Goal: Task Accomplishment & Management: Use online tool/utility

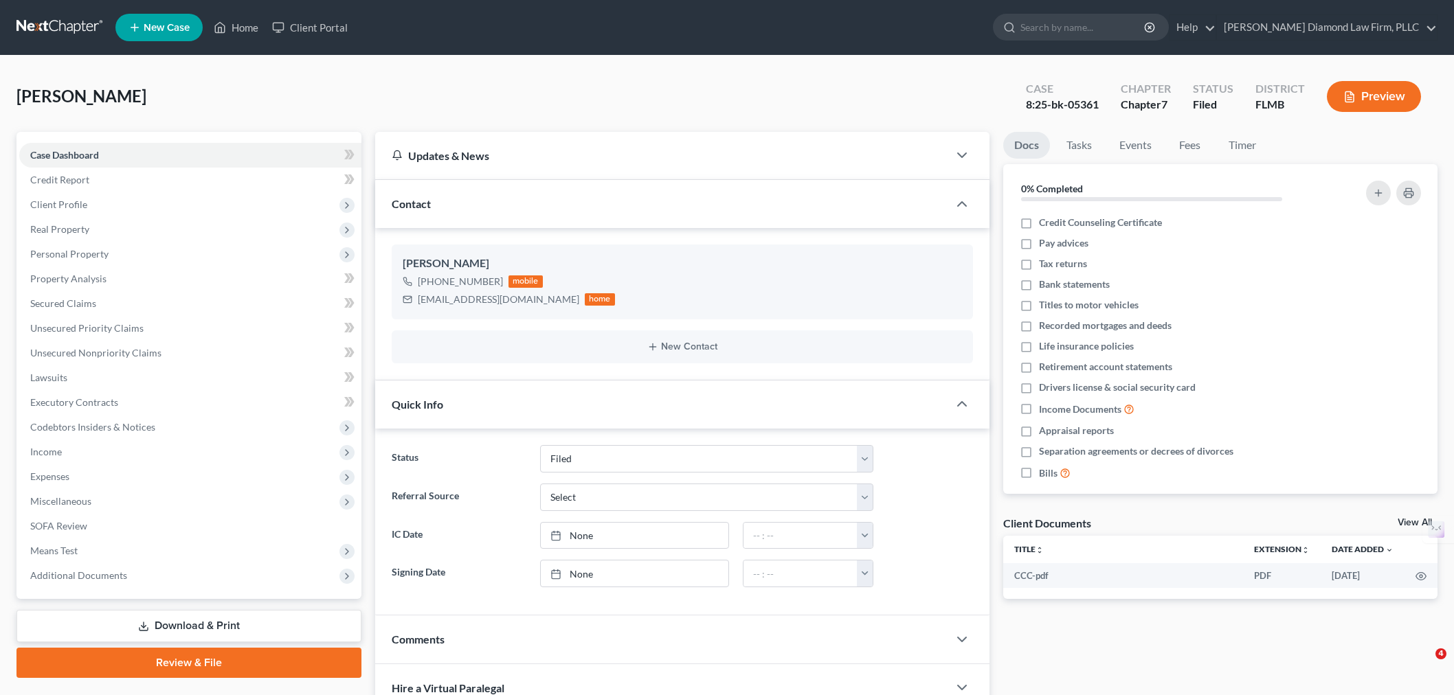
select select "4"
click at [1127, 21] on input "search" at bounding box center [1083, 26] width 126 height 25
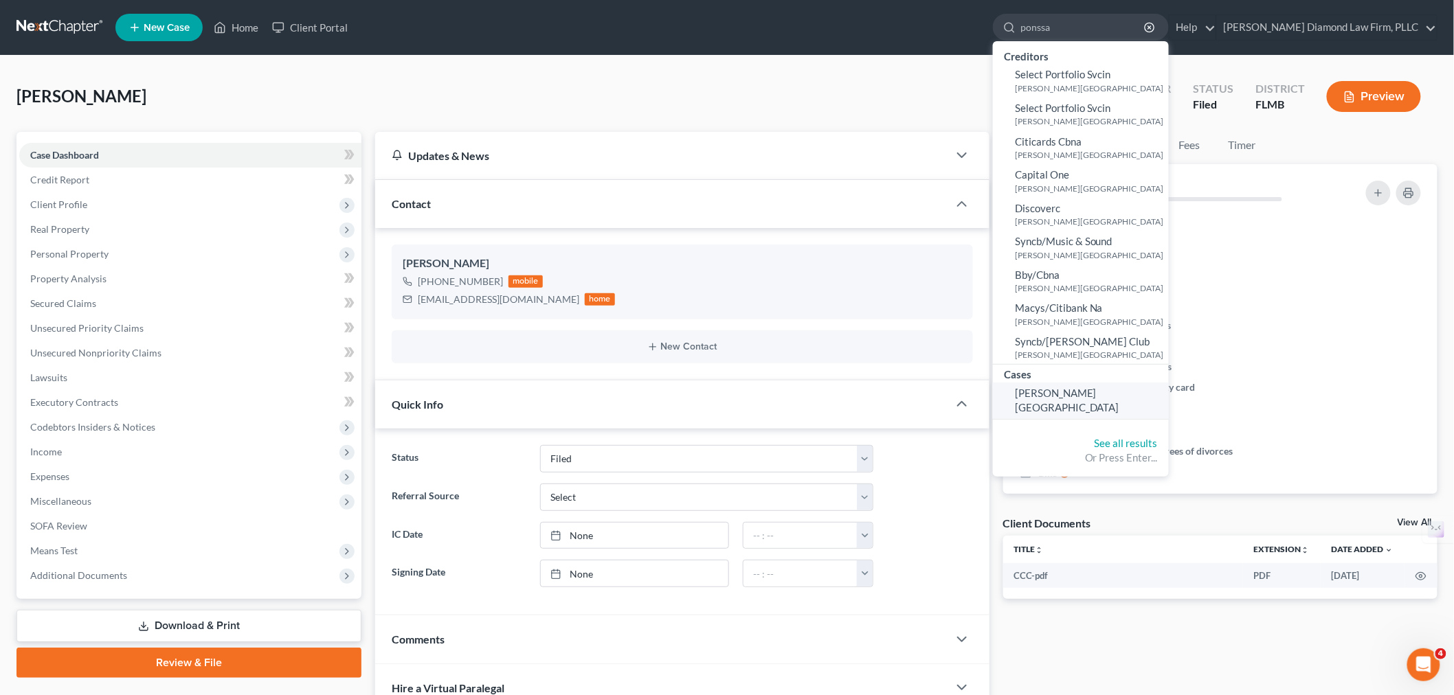
type input "ponssa"
click at [1119, 388] on span "[PERSON_NAME][GEOGRAPHIC_DATA]" at bounding box center [1067, 400] width 104 height 27
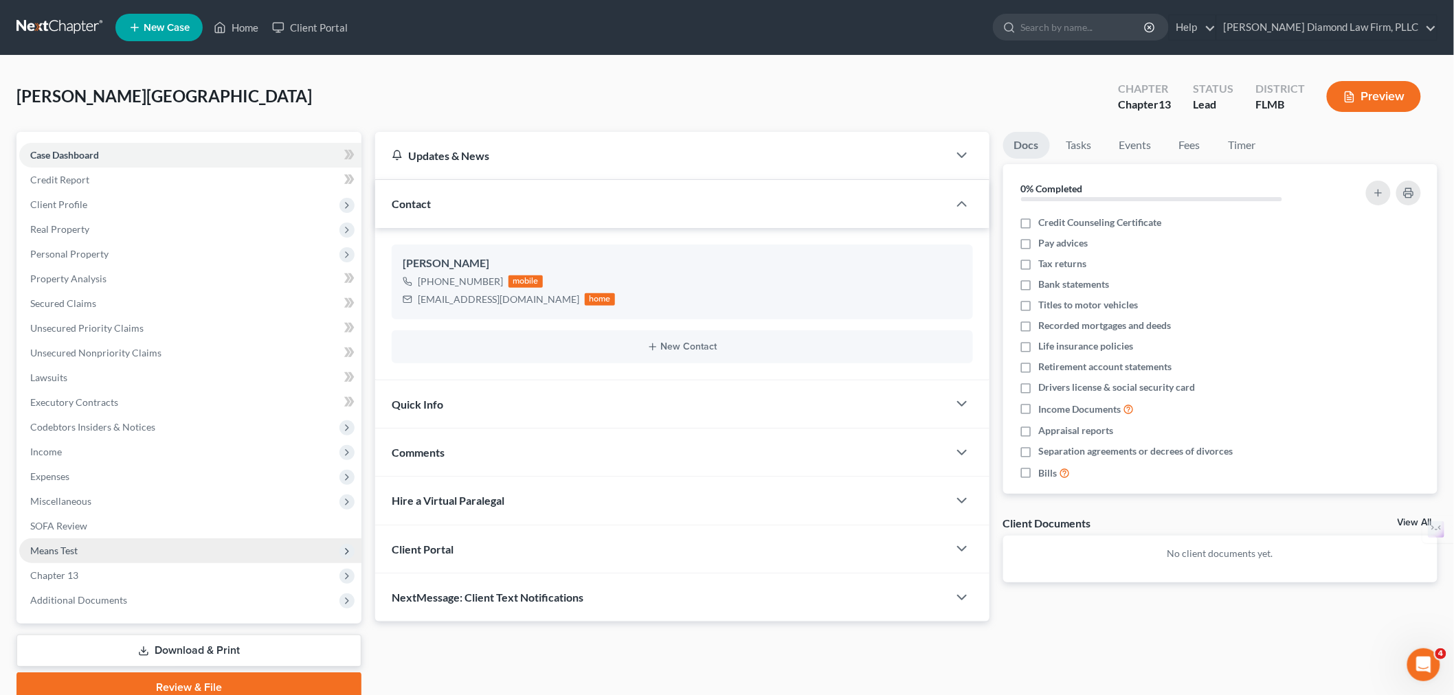
click at [63, 545] on span "Means Test" at bounding box center [53, 551] width 47 height 12
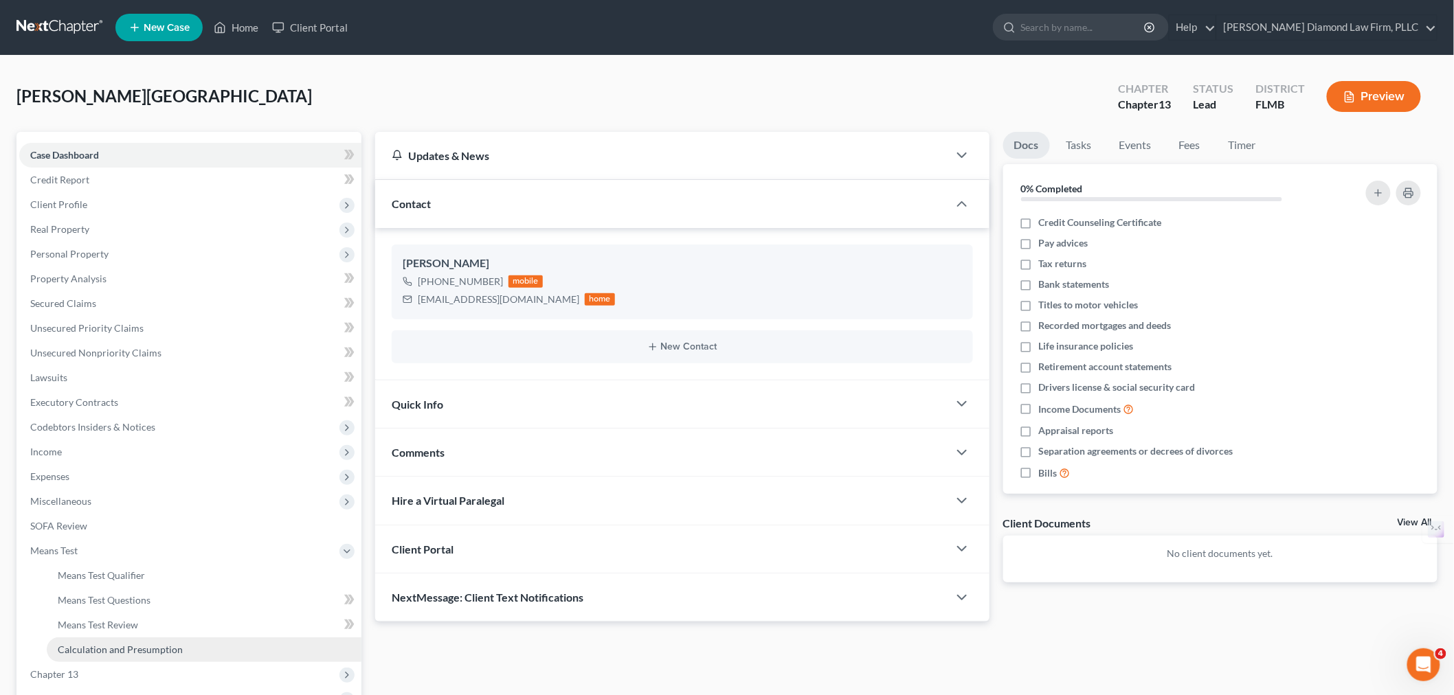
click at [129, 647] on span "Calculation and Presumption" at bounding box center [120, 650] width 125 height 12
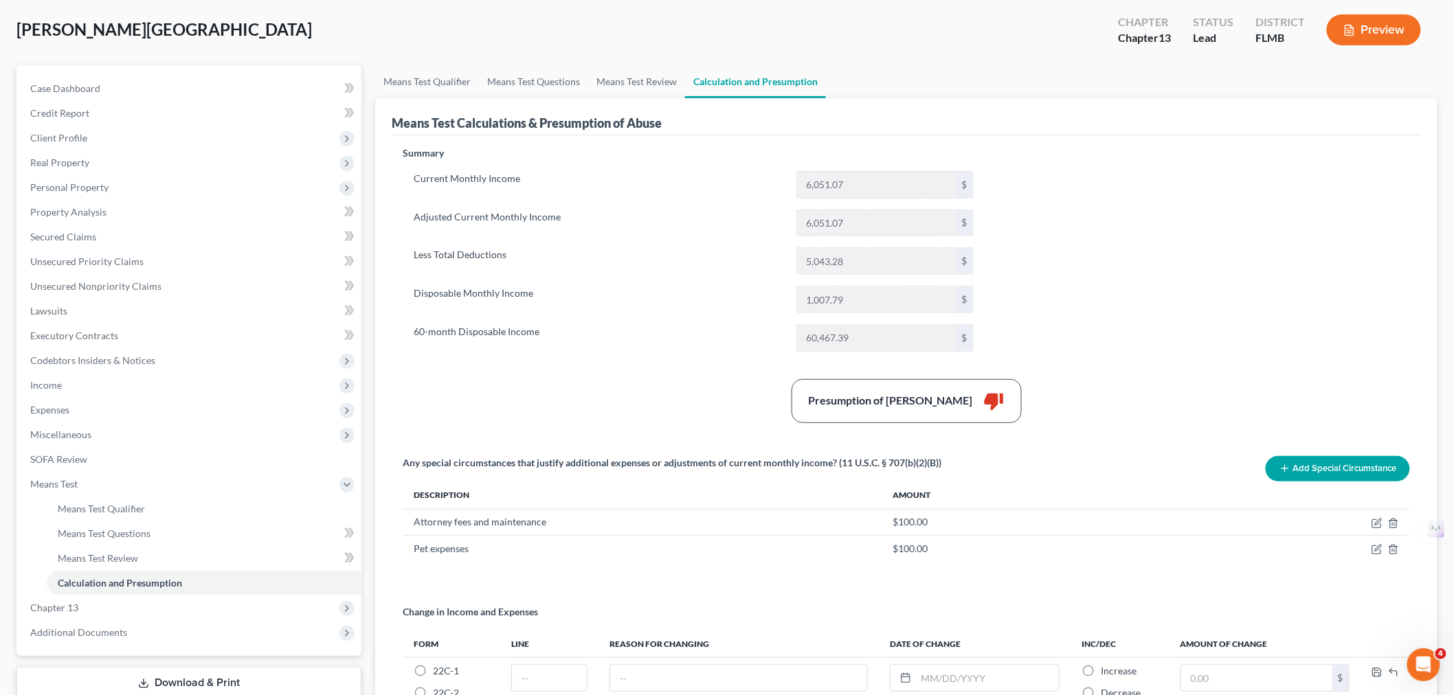
scroll to position [65, 0]
click at [621, 85] on link "Means Test Review" at bounding box center [636, 83] width 97 height 33
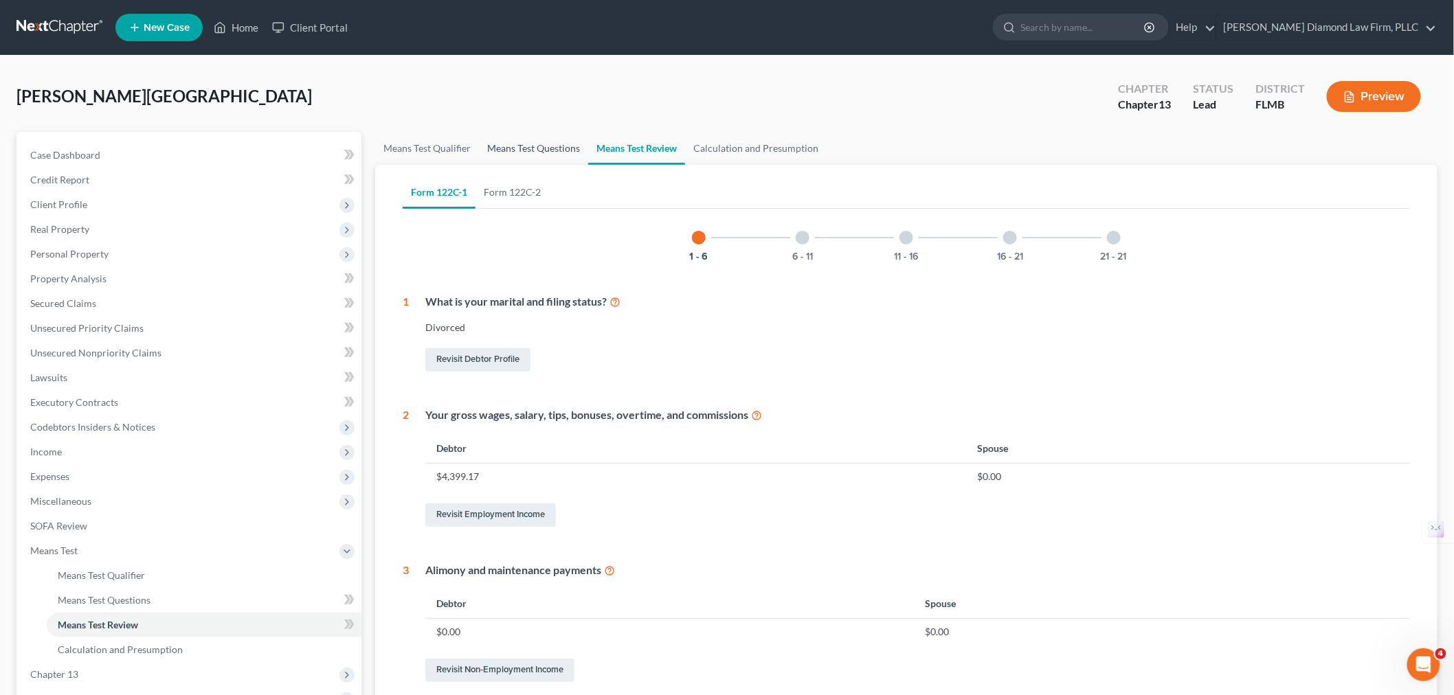
click at [560, 150] on link "Means Test Questions" at bounding box center [533, 148] width 109 height 33
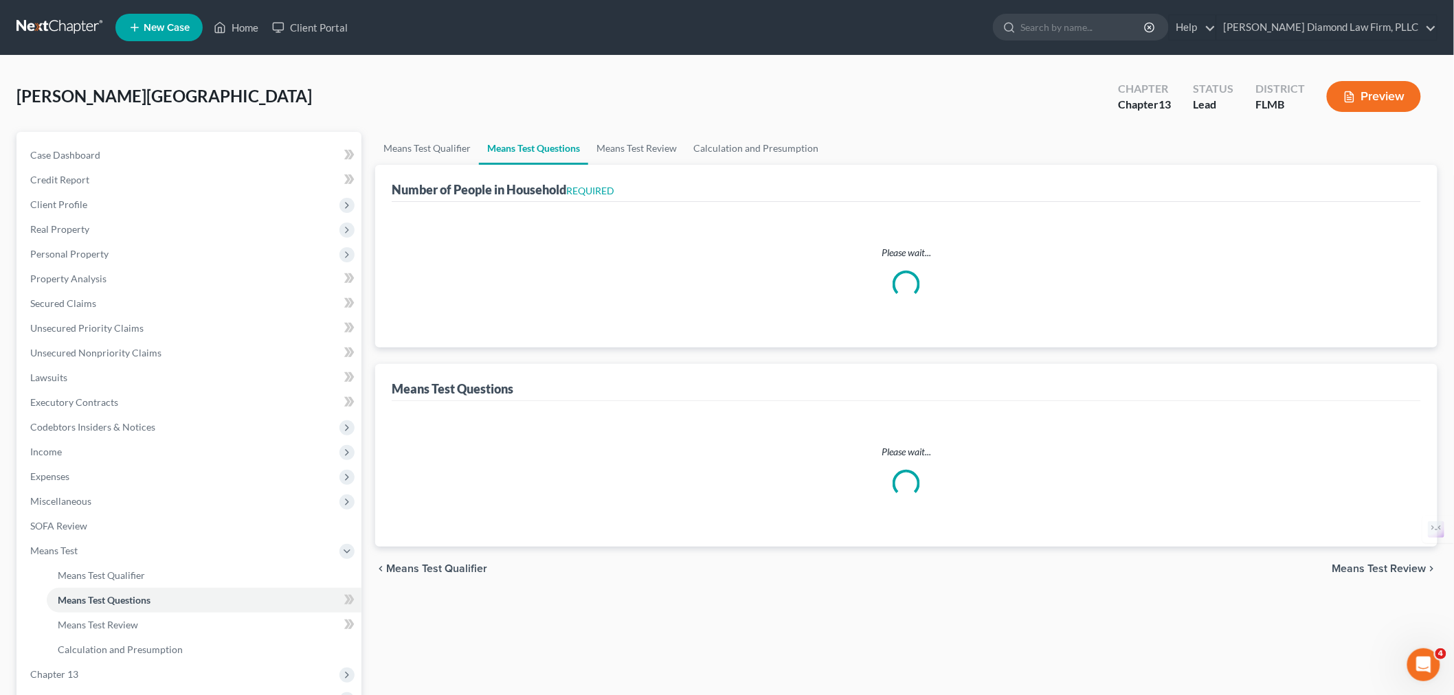
select select "1"
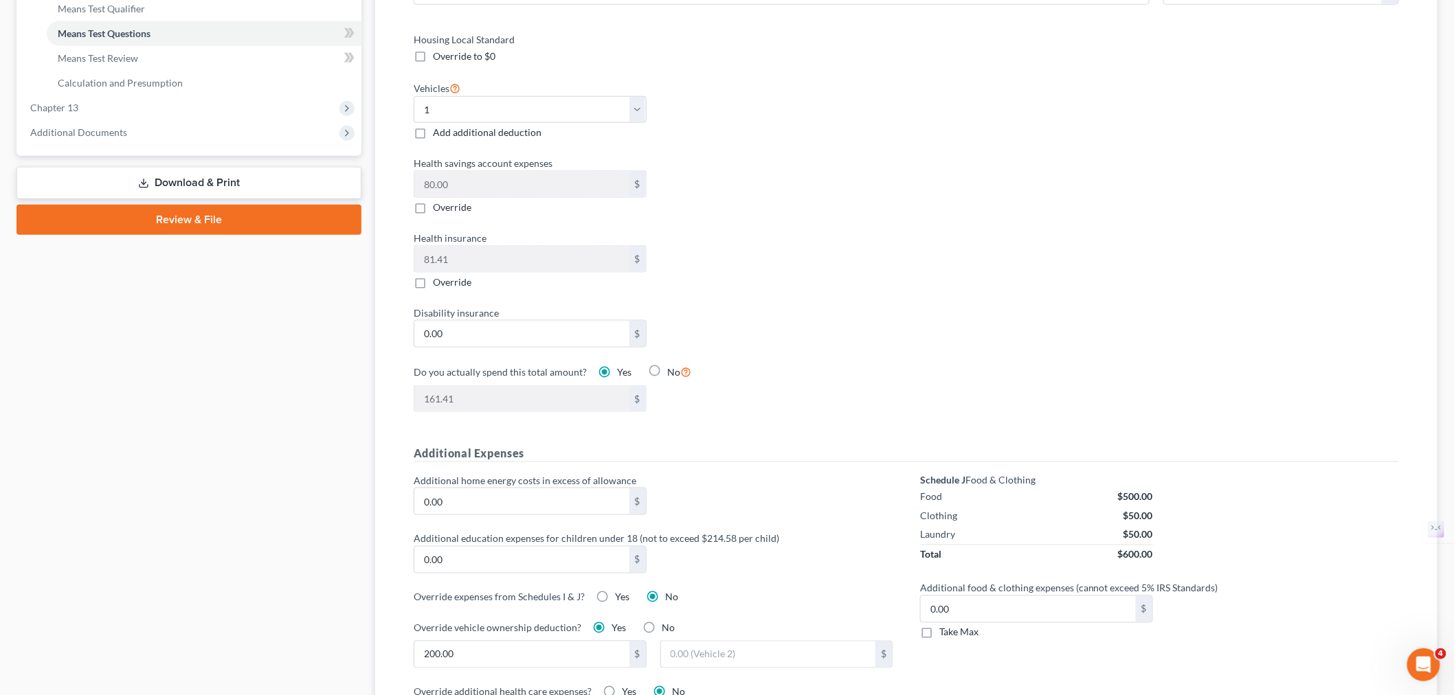
scroll to position [1142, 0]
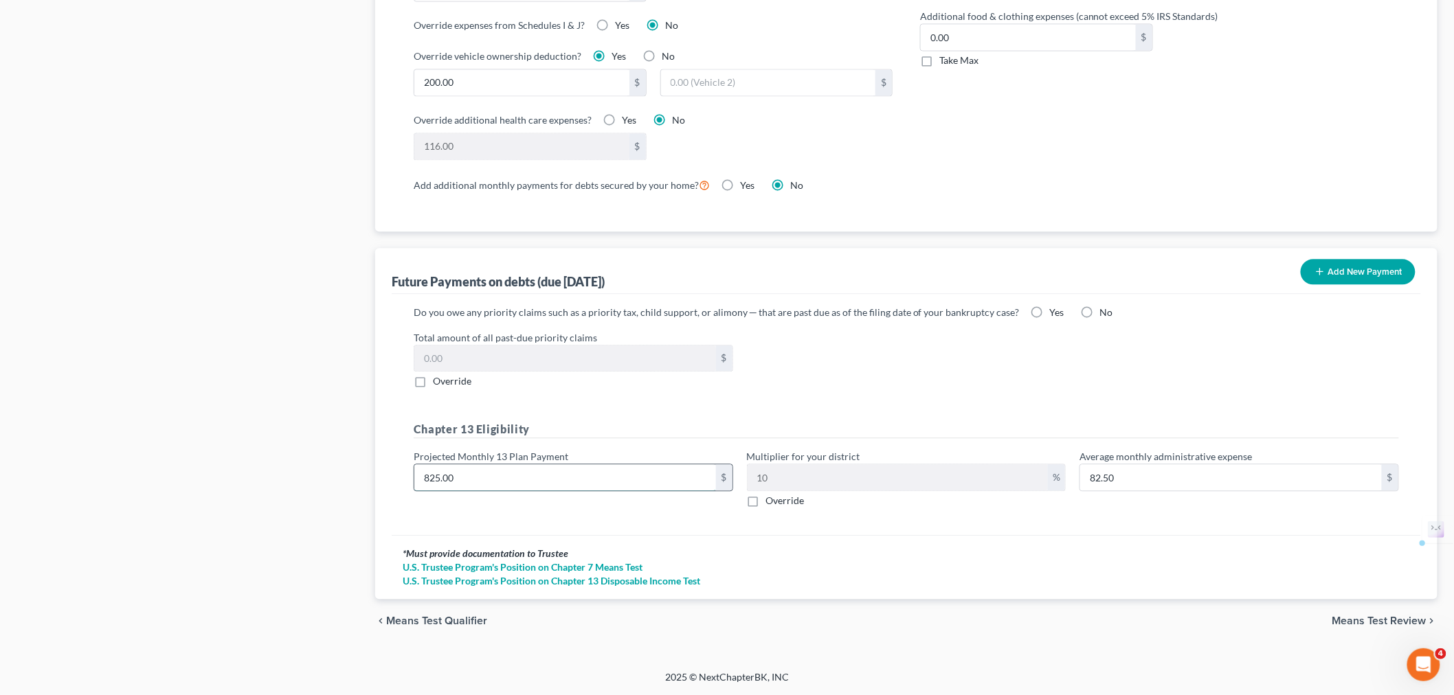
type input "1"
type input "0.10"
type input "10"
type input "1.00"
type input "105"
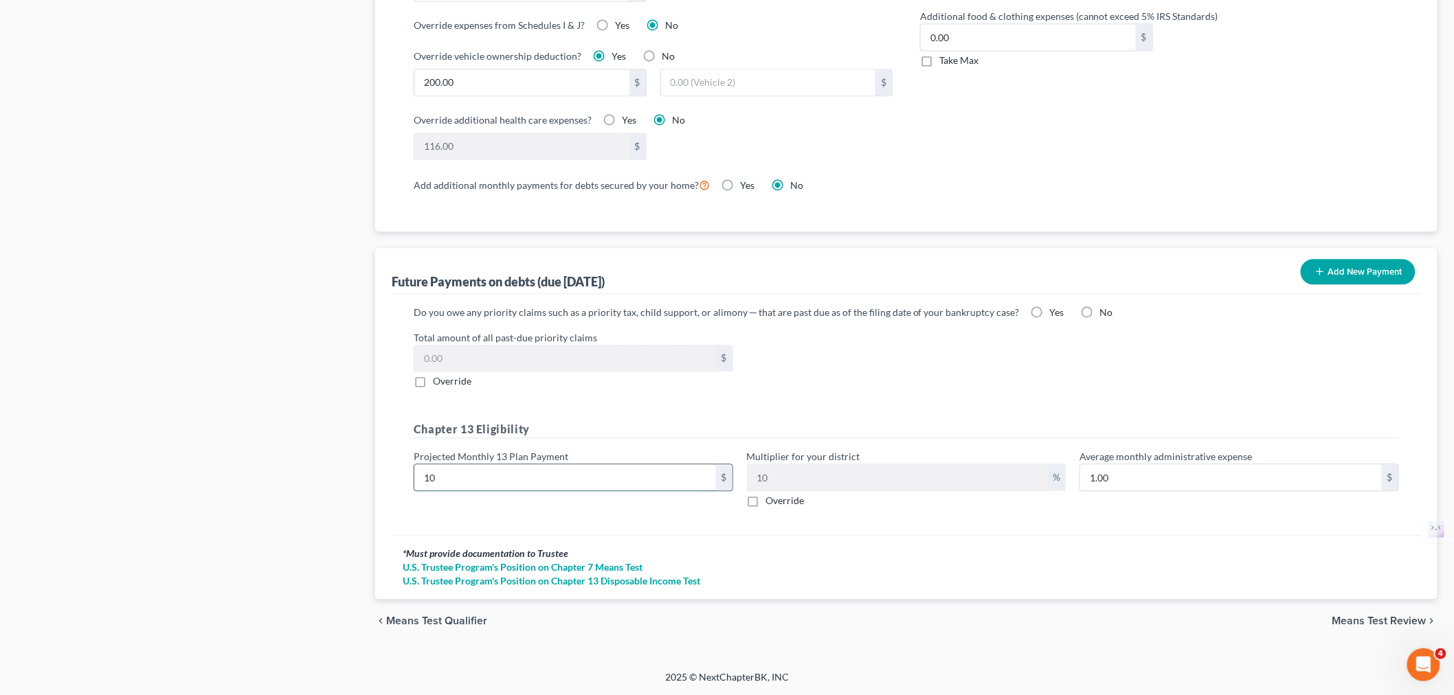
type input "10.50"
type input "1050"
type input "105.00"
type input "1,050"
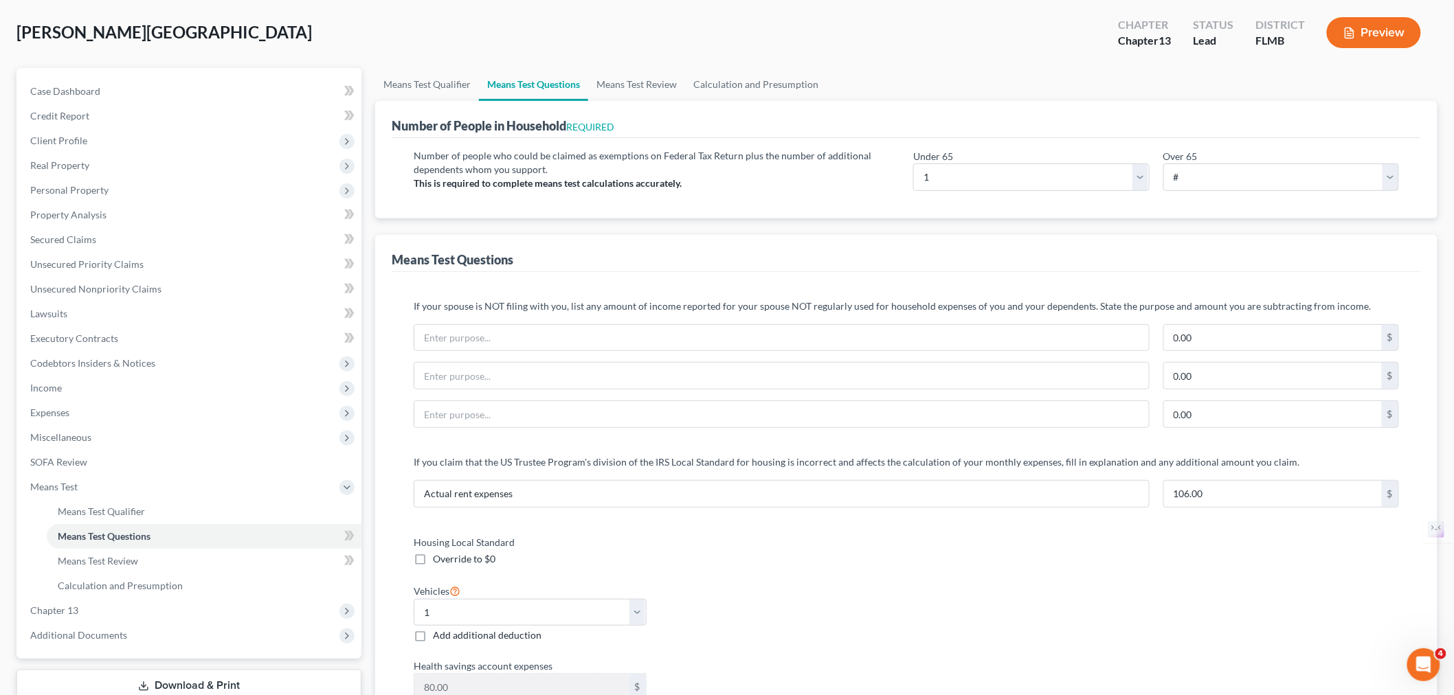
scroll to position [0, 0]
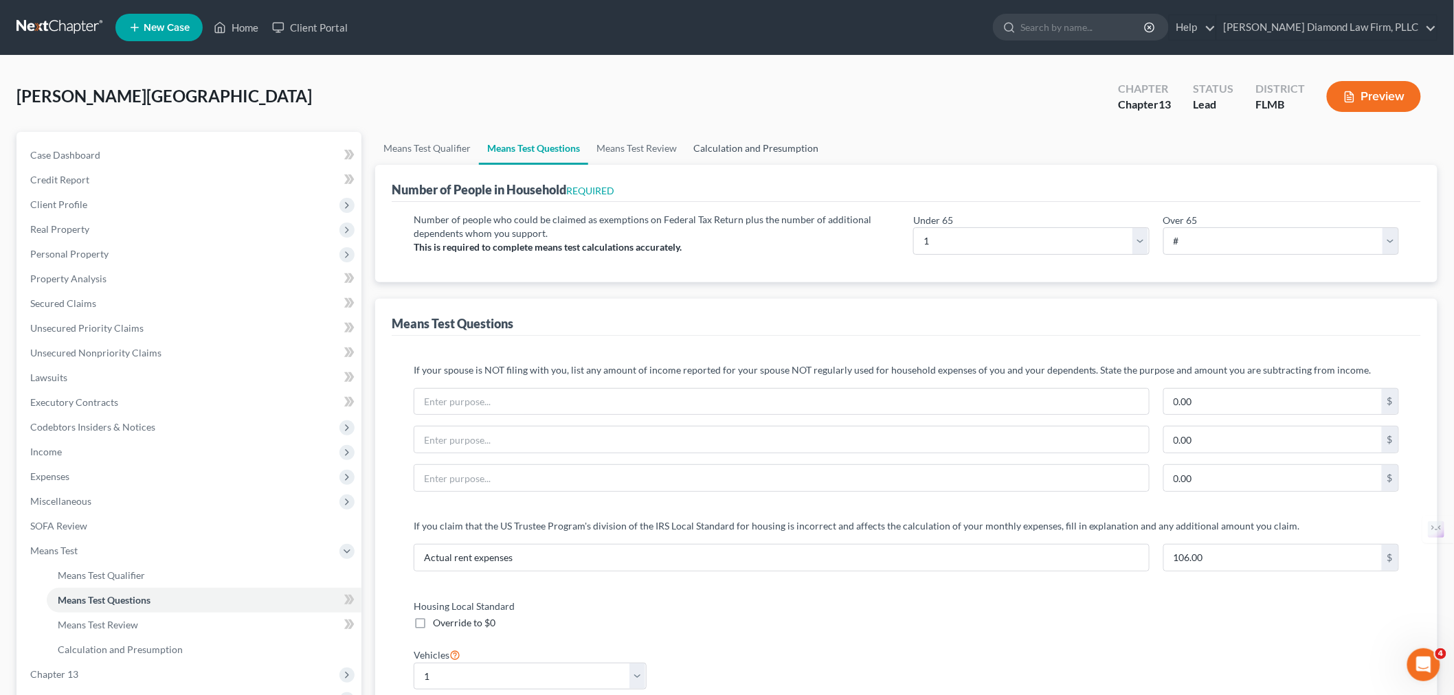
click at [805, 149] on link "Calculation and Presumption" at bounding box center [756, 148] width 142 height 33
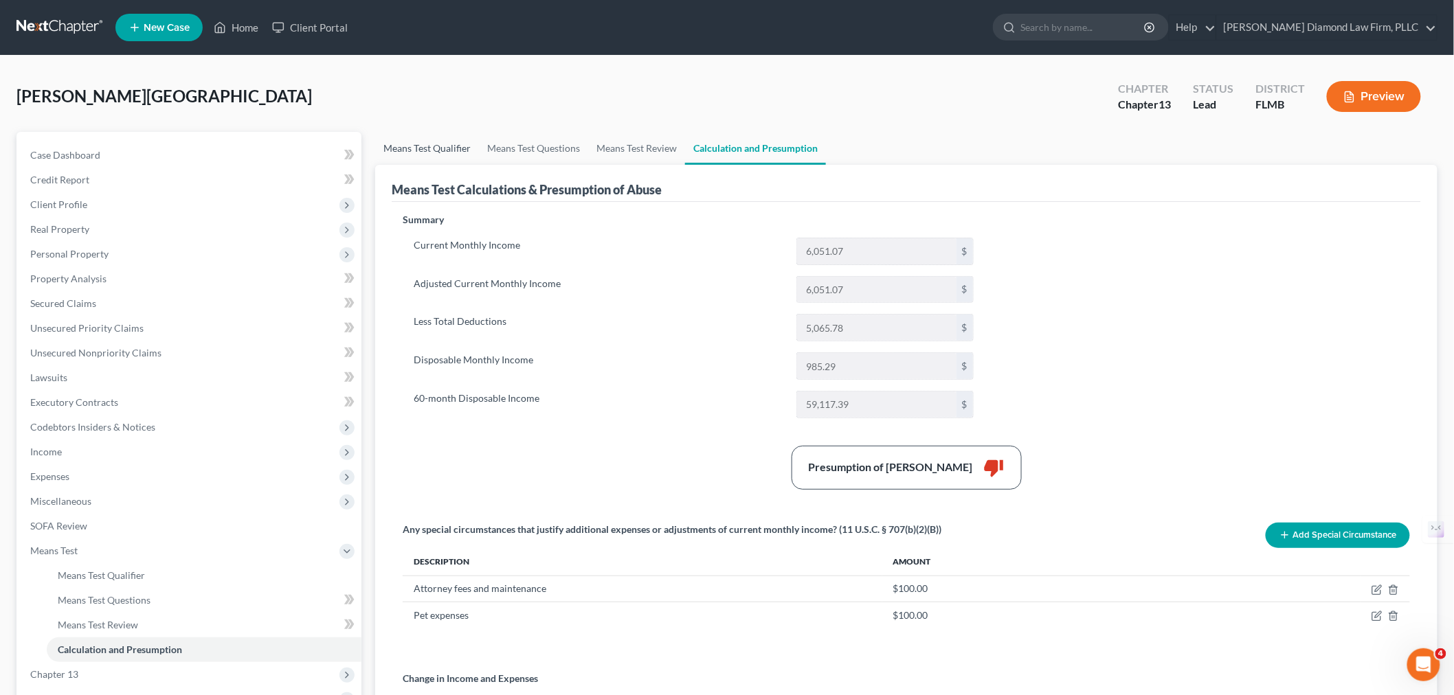
click at [436, 153] on link "Means Test Qualifier" at bounding box center [427, 148] width 104 height 33
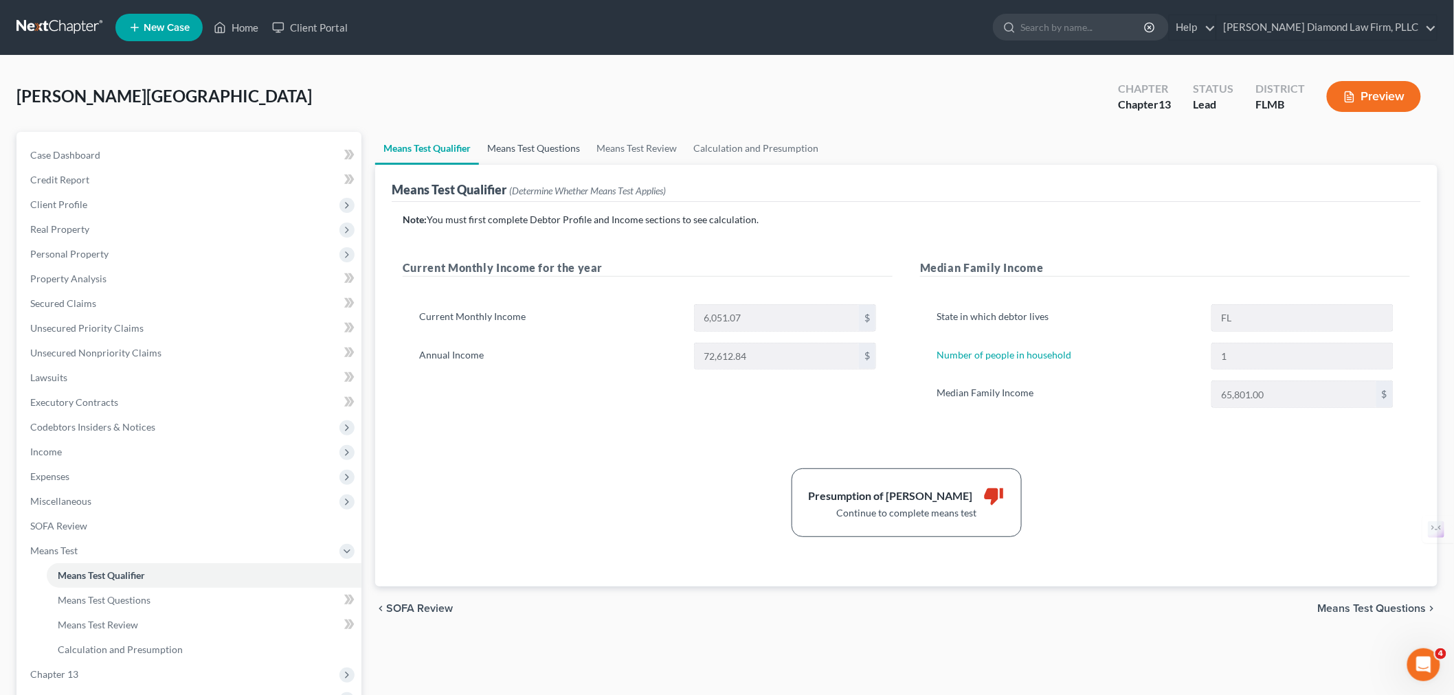
click at [528, 135] on link "Means Test Questions" at bounding box center [533, 148] width 109 height 33
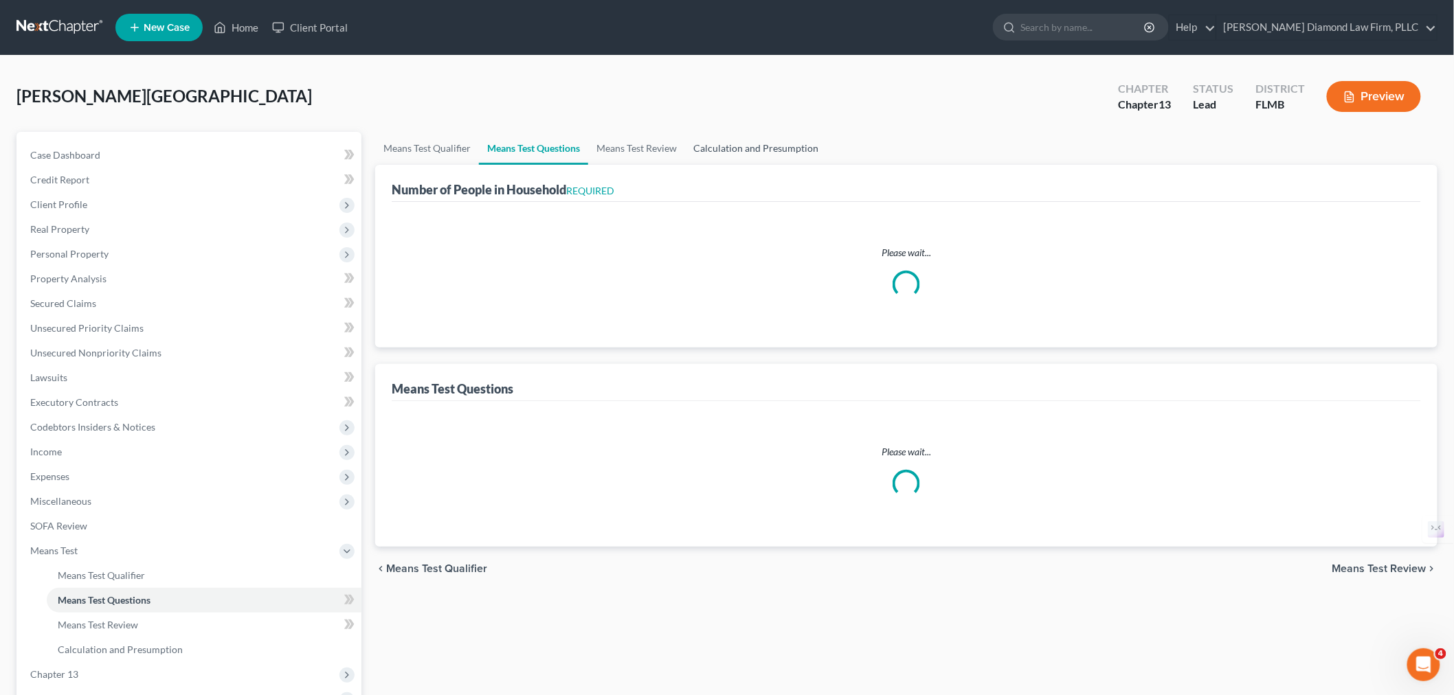
select select "1"
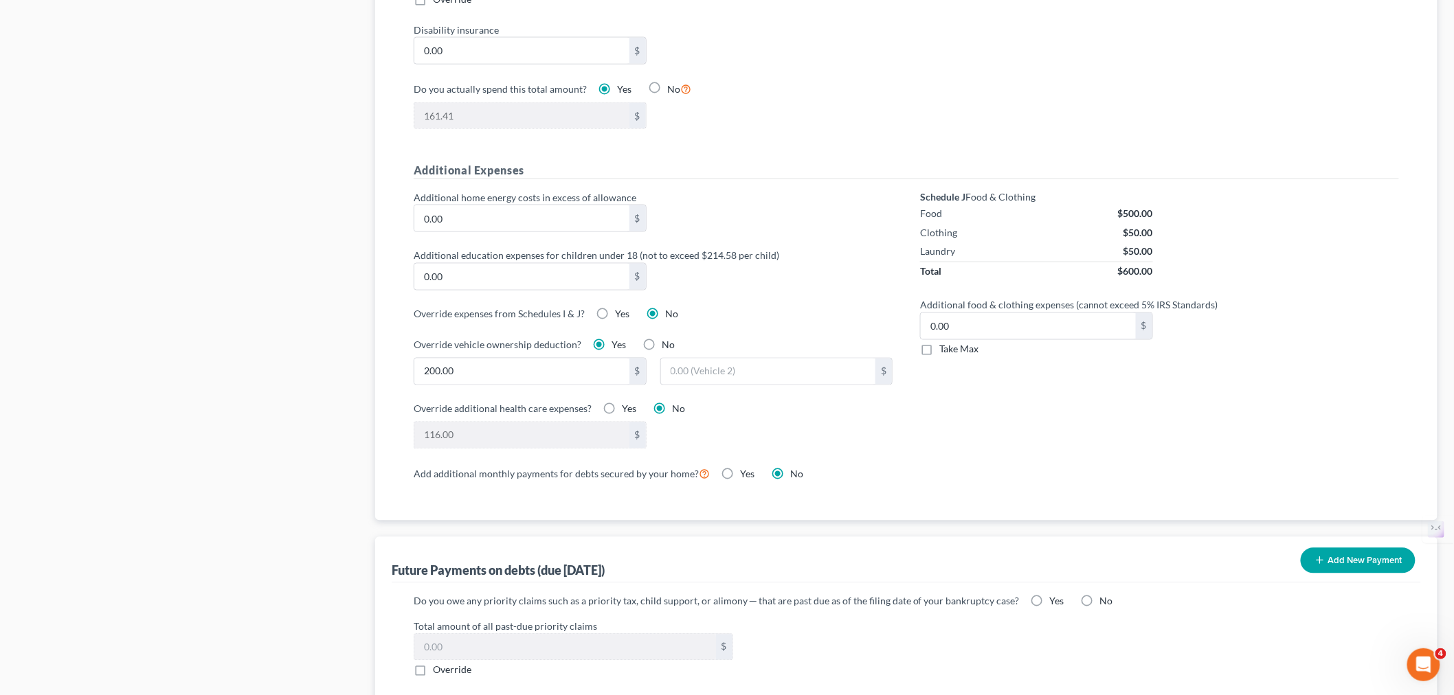
scroll to position [1142, 0]
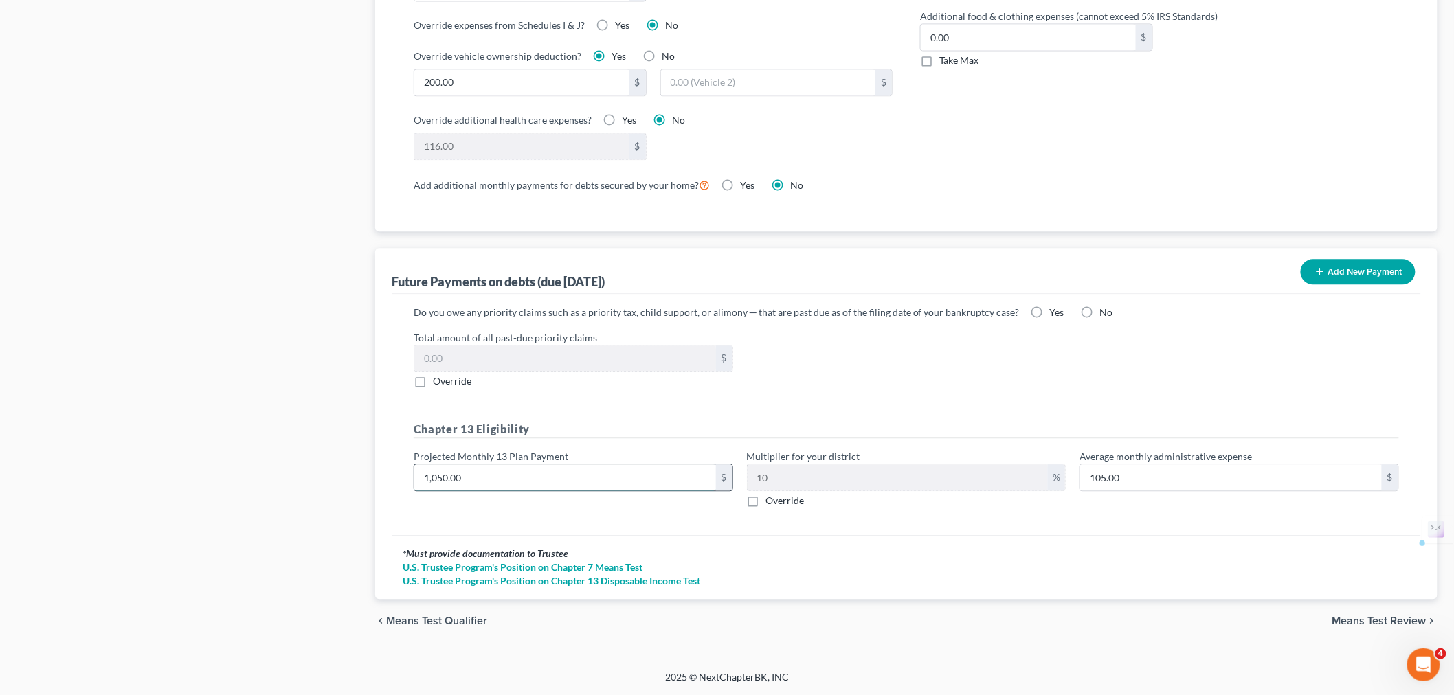
click at [440, 476] on input "1,050.00" at bounding box center [565, 478] width 302 height 26
click at [443, 476] on input "1,050.00" at bounding box center [565, 478] width 302 height 26
type input "1,070.00"
type input "107.00"
type input "1,070.00"
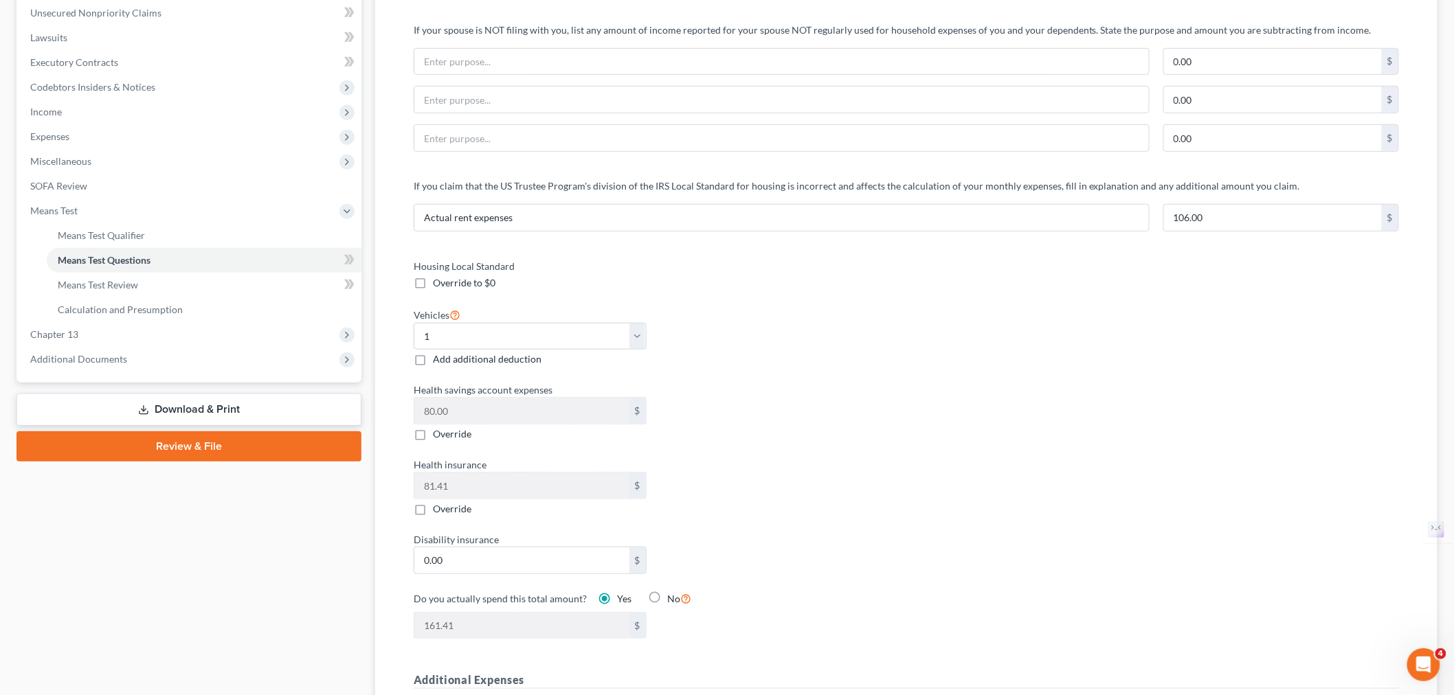
scroll to position [0, 0]
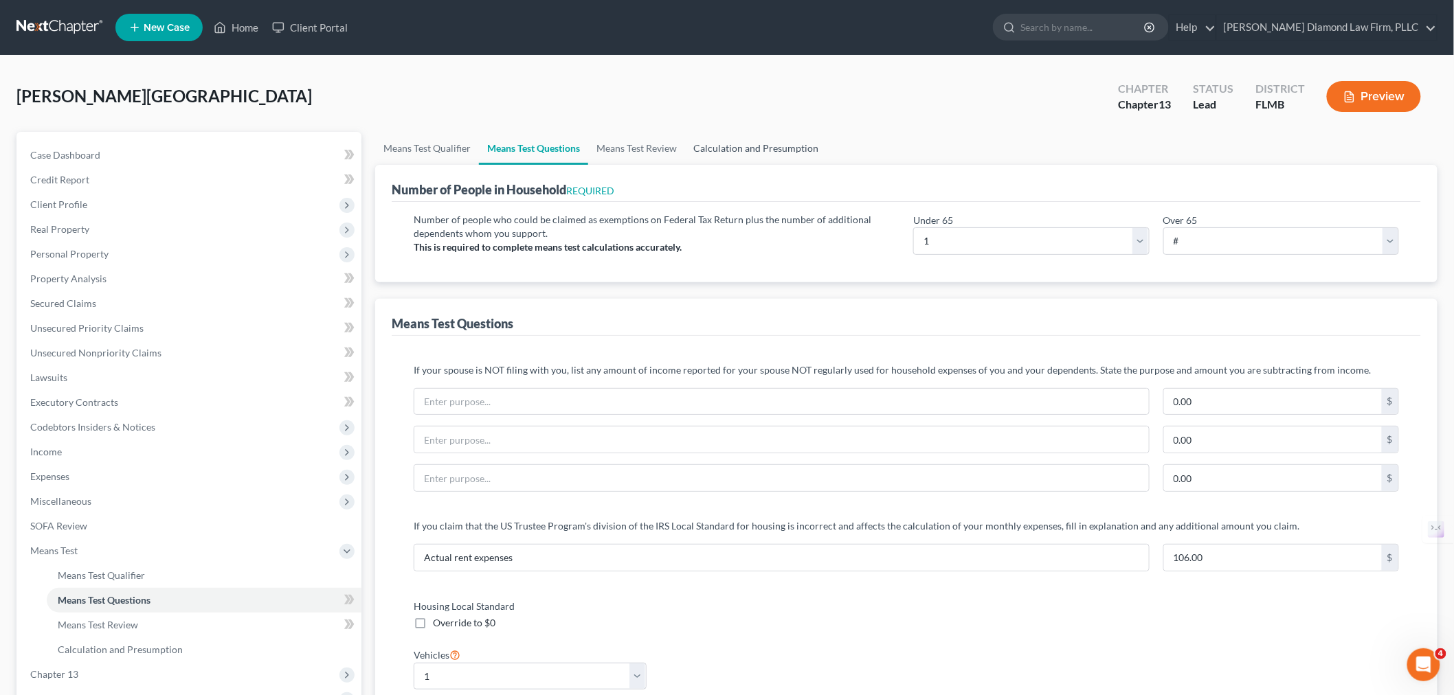
click at [722, 140] on link "Calculation and Presumption" at bounding box center [756, 148] width 142 height 33
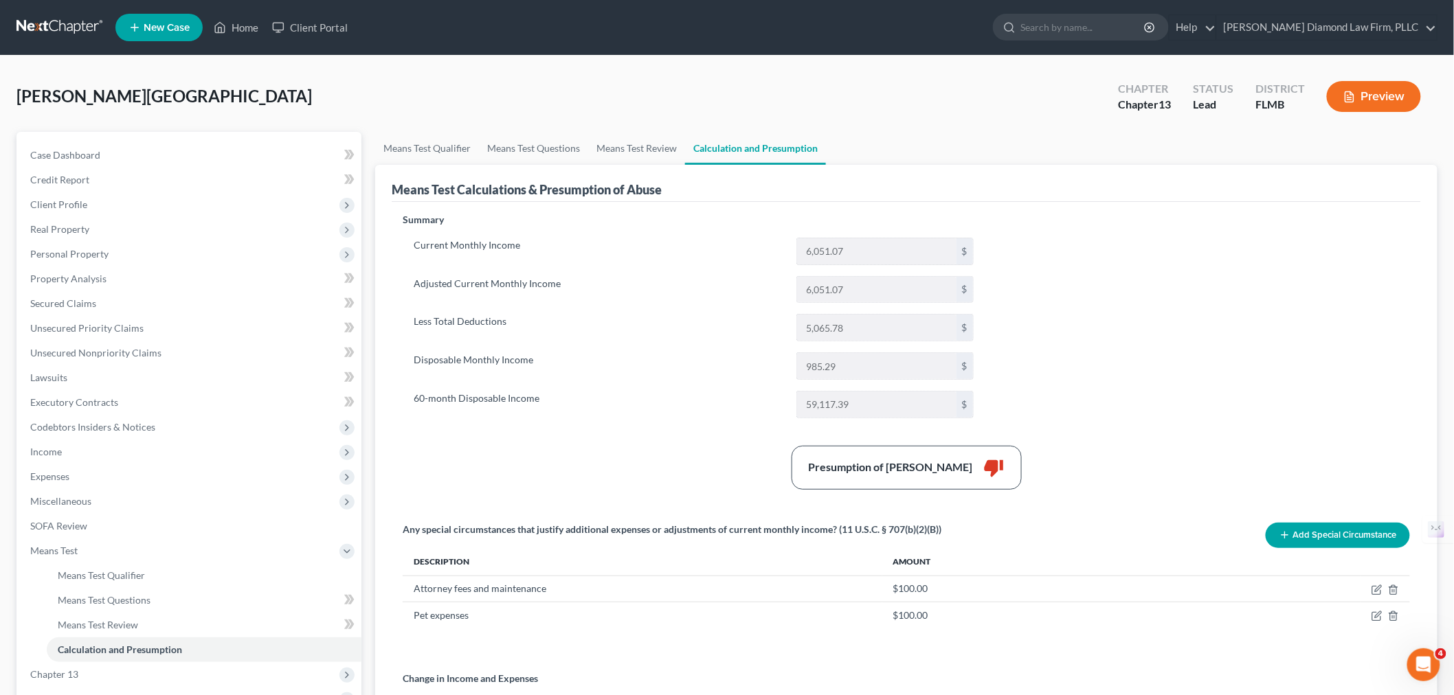
click at [733, 353] on label "Disposable Monthly Income" at bounding box center [598, 366] width 383 height 27
drag, startPoint x: 733, startPoint y: 353, endPoint x: 531, endPoint y: 400, distance: 207.5
click at [531, 400] on label "60-month Disposable Income" at bounding box center [598, 404] width 383 height 27
click at [662, 149] on link "Means Test Review" at bounding box center [636, 148] width 97 height 33
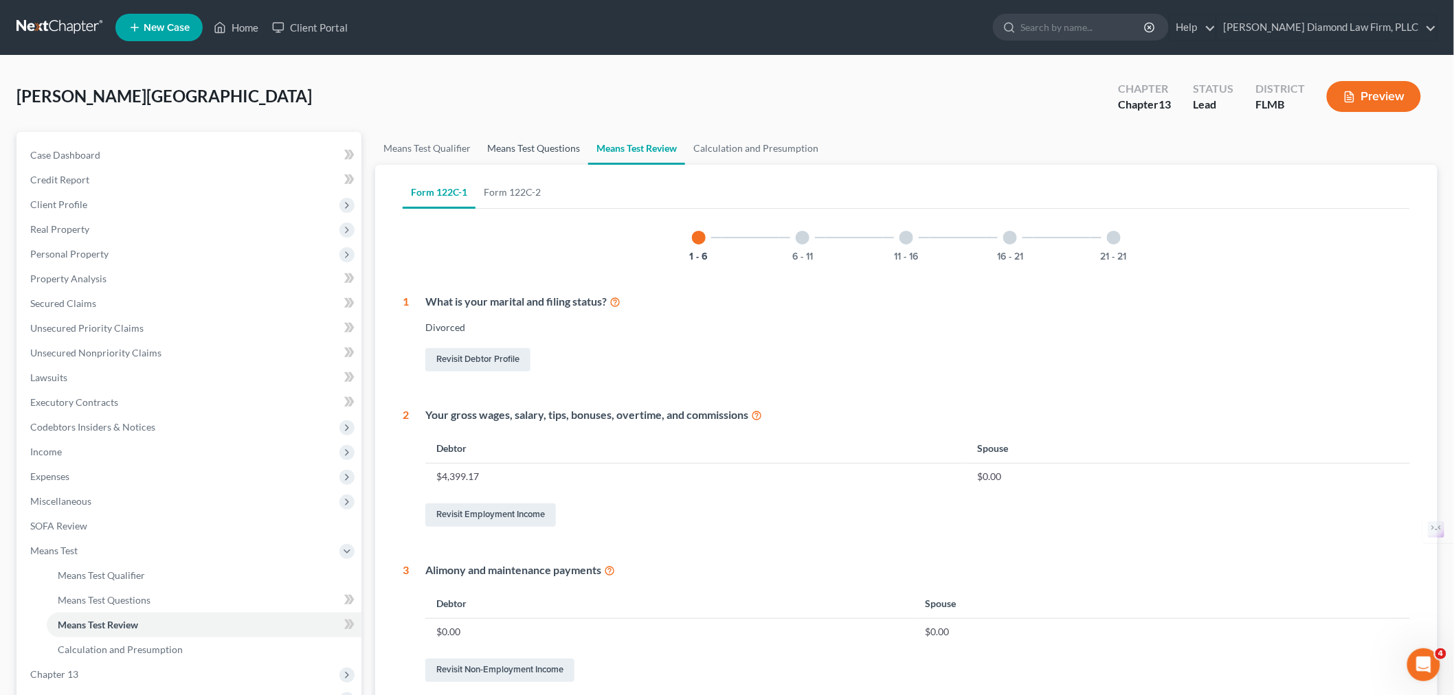
click at [532, 153] on link "Means Test Questions" at bounding box center [533, 148] width 109 height 33
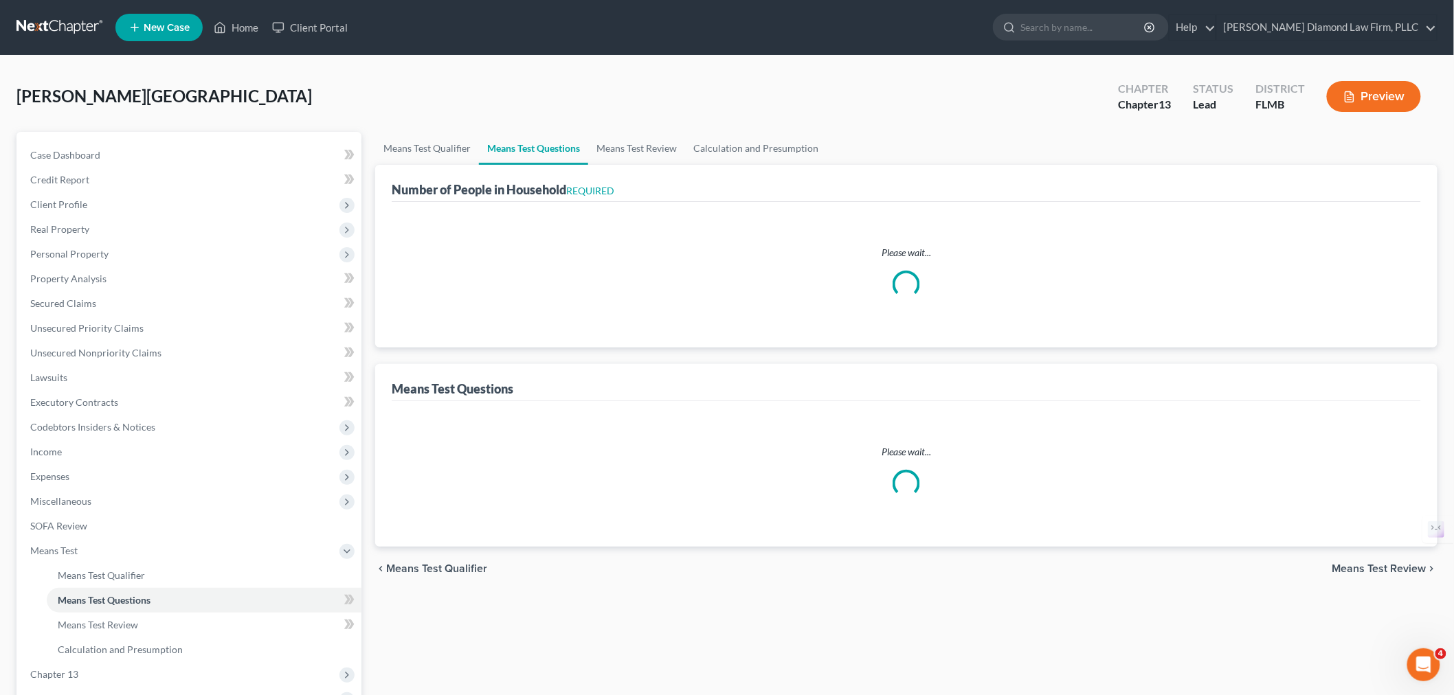
select select "1"
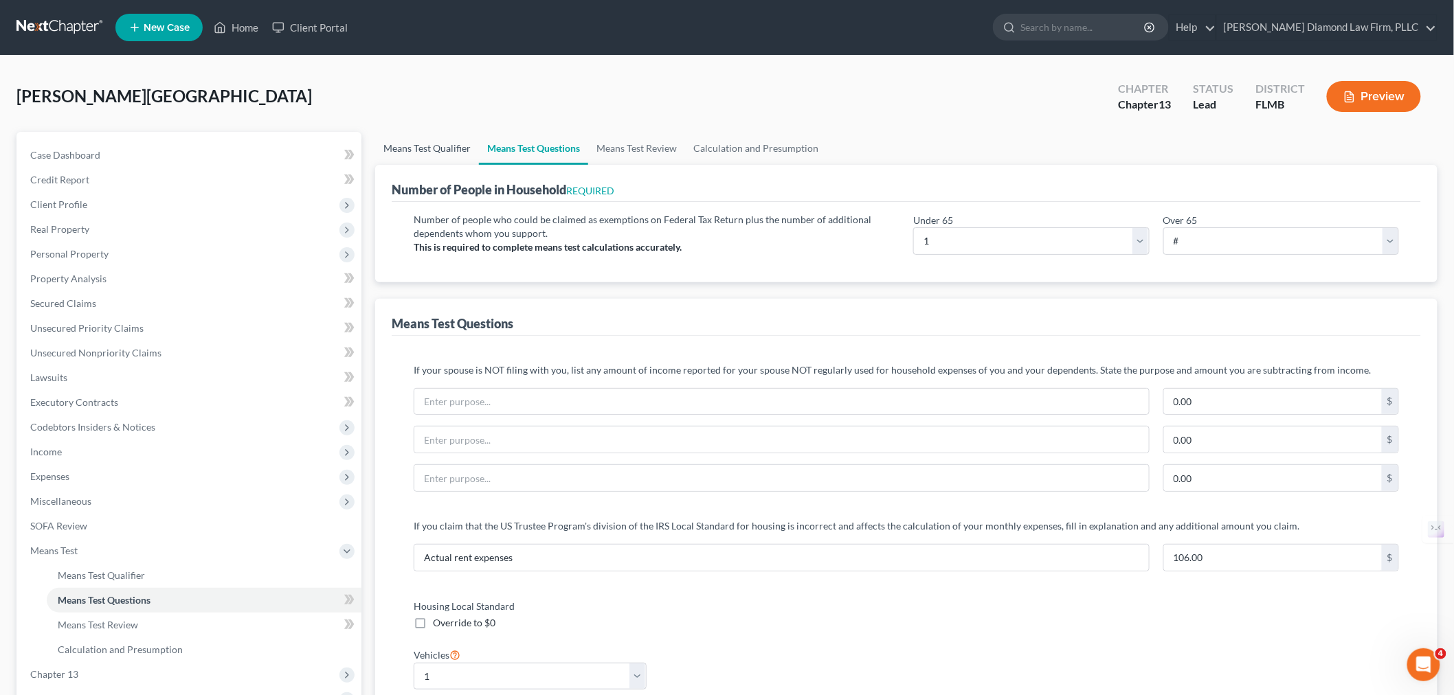
click at [415, 156] on link "Means Test Qualifier" at bounding box center [427, 148] width 104 height 33
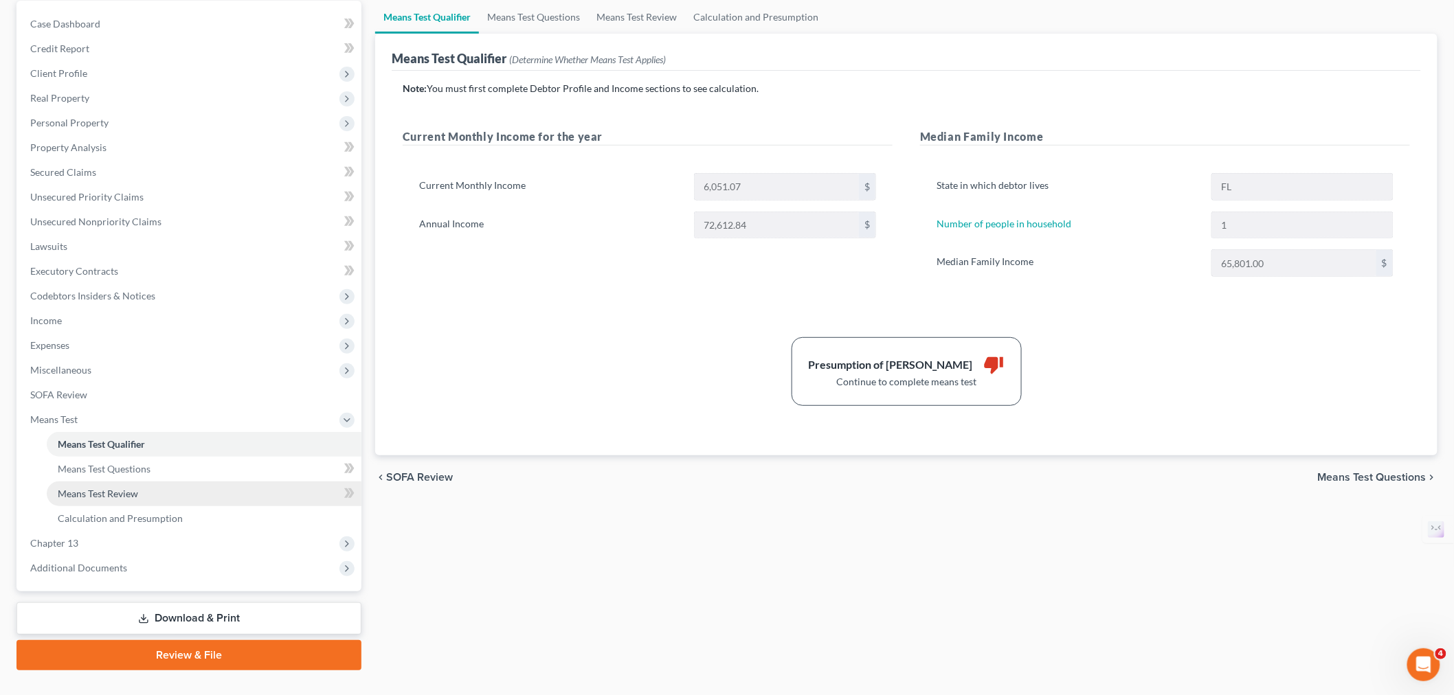
scroll to position [157, 0]
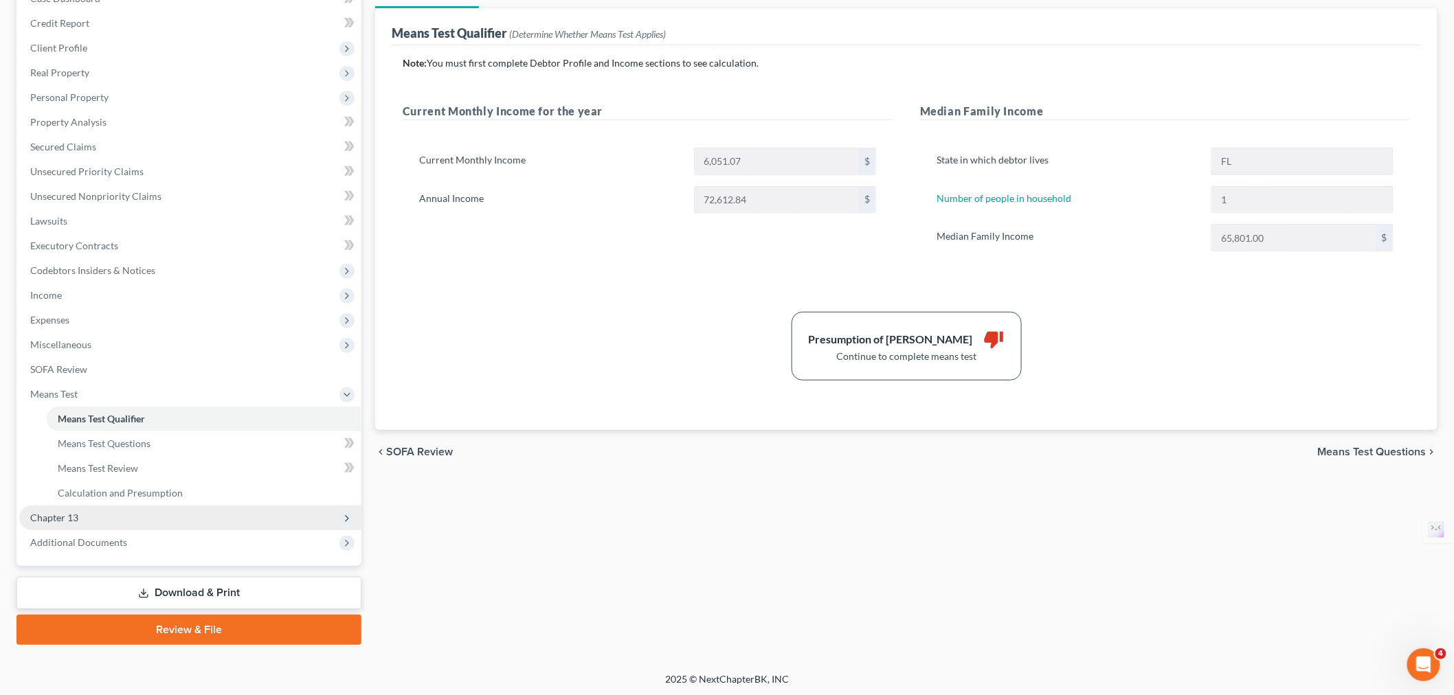
click at [113, 521] on span "Chapter 13" at bounding box center [190, 518] width 342 height 25
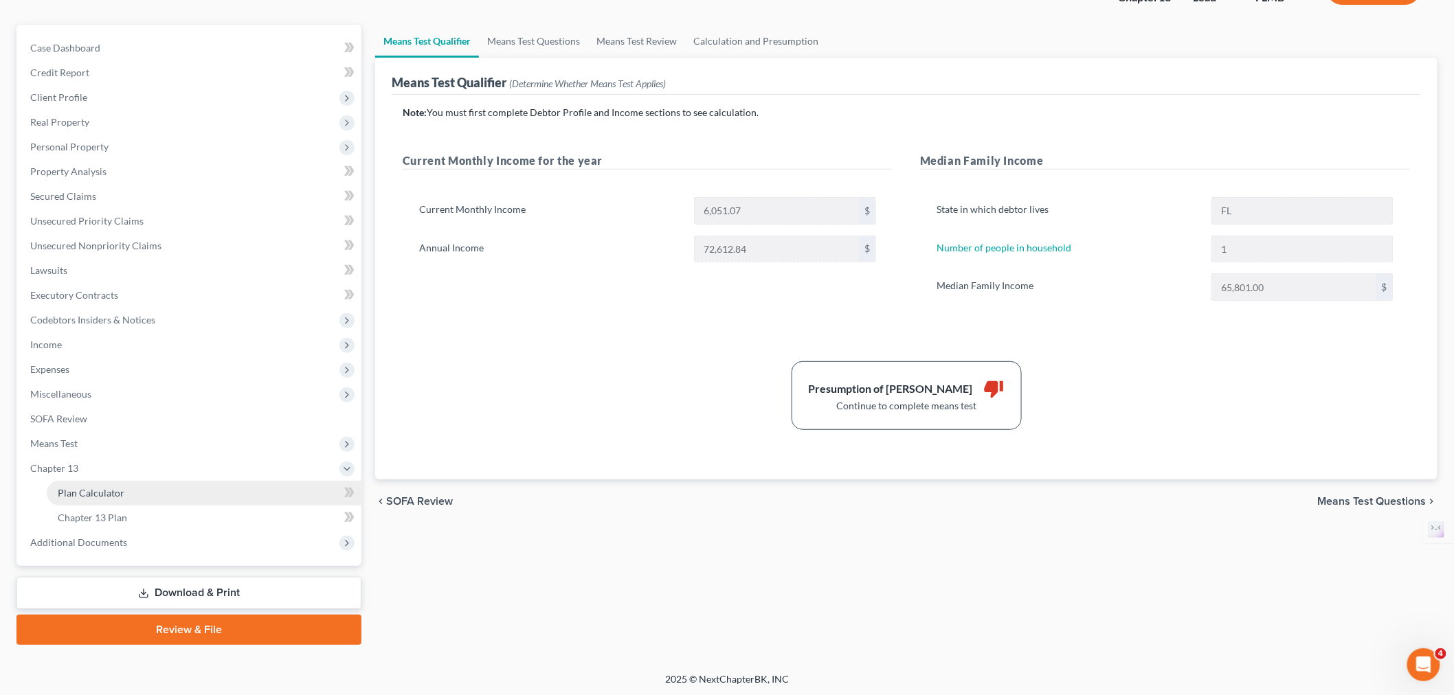
click at [138, 498] on link "Plan Calculator" at bounding box center [204, 493] width 315 height 25
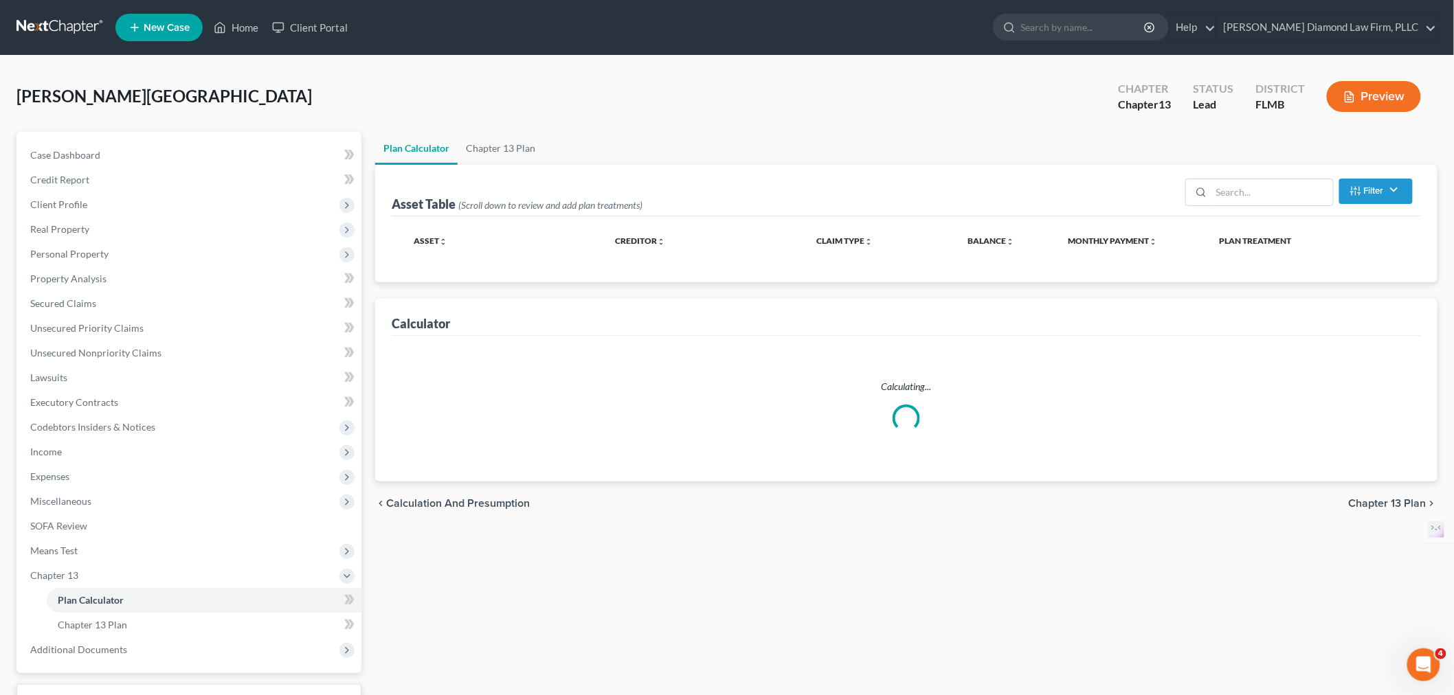
select select "35"
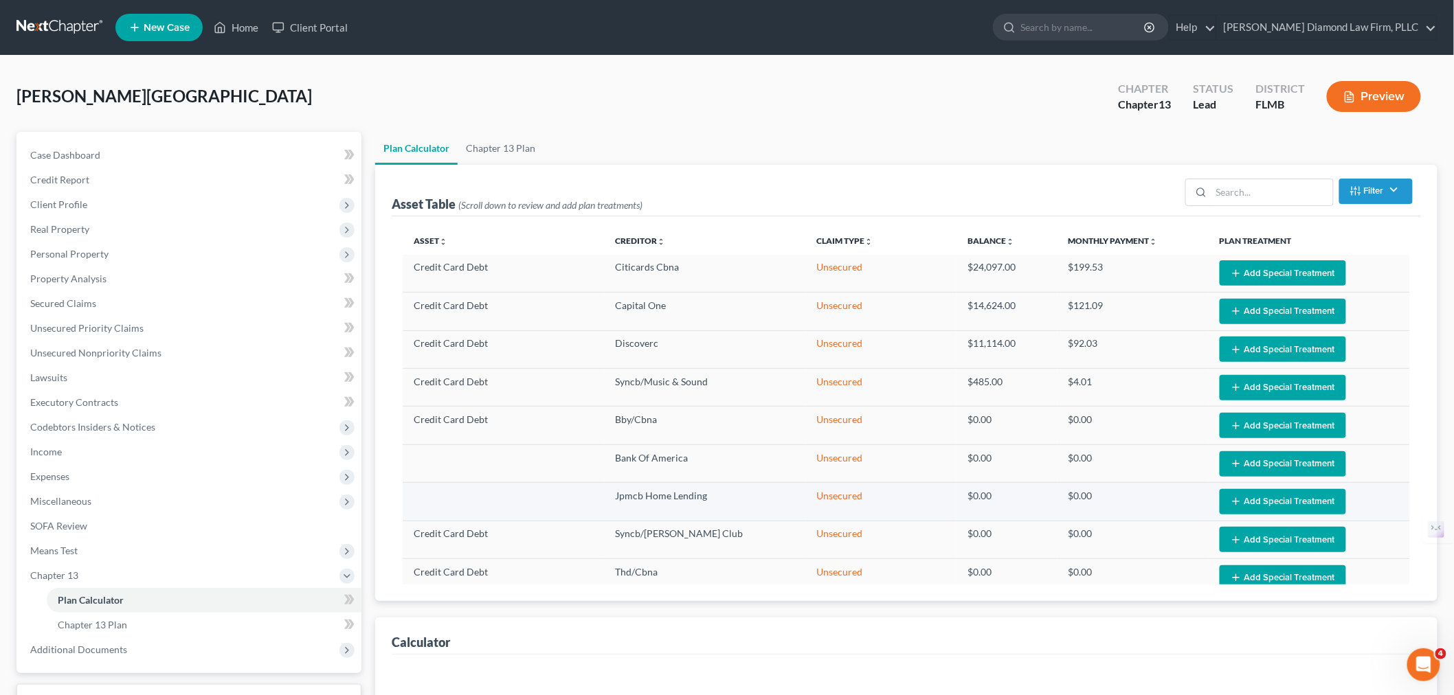
select select "35"
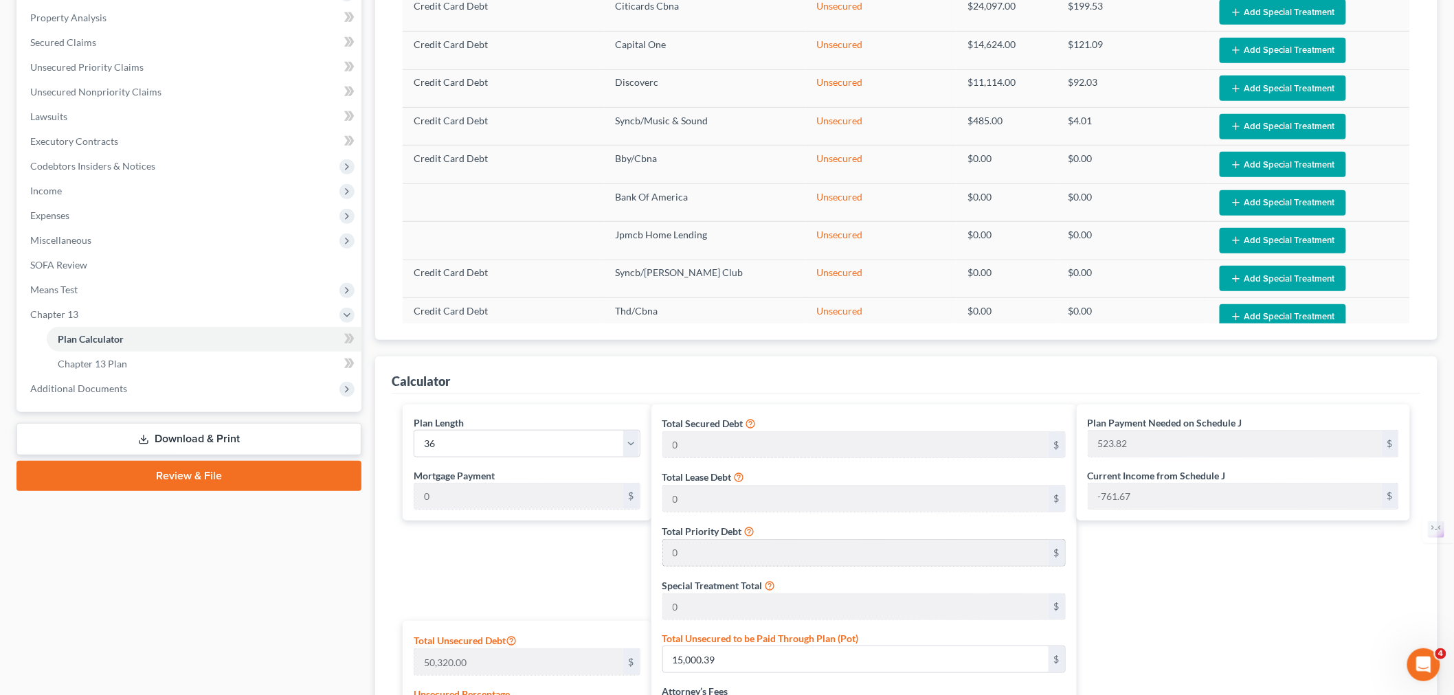
scroll to position [534, 0]
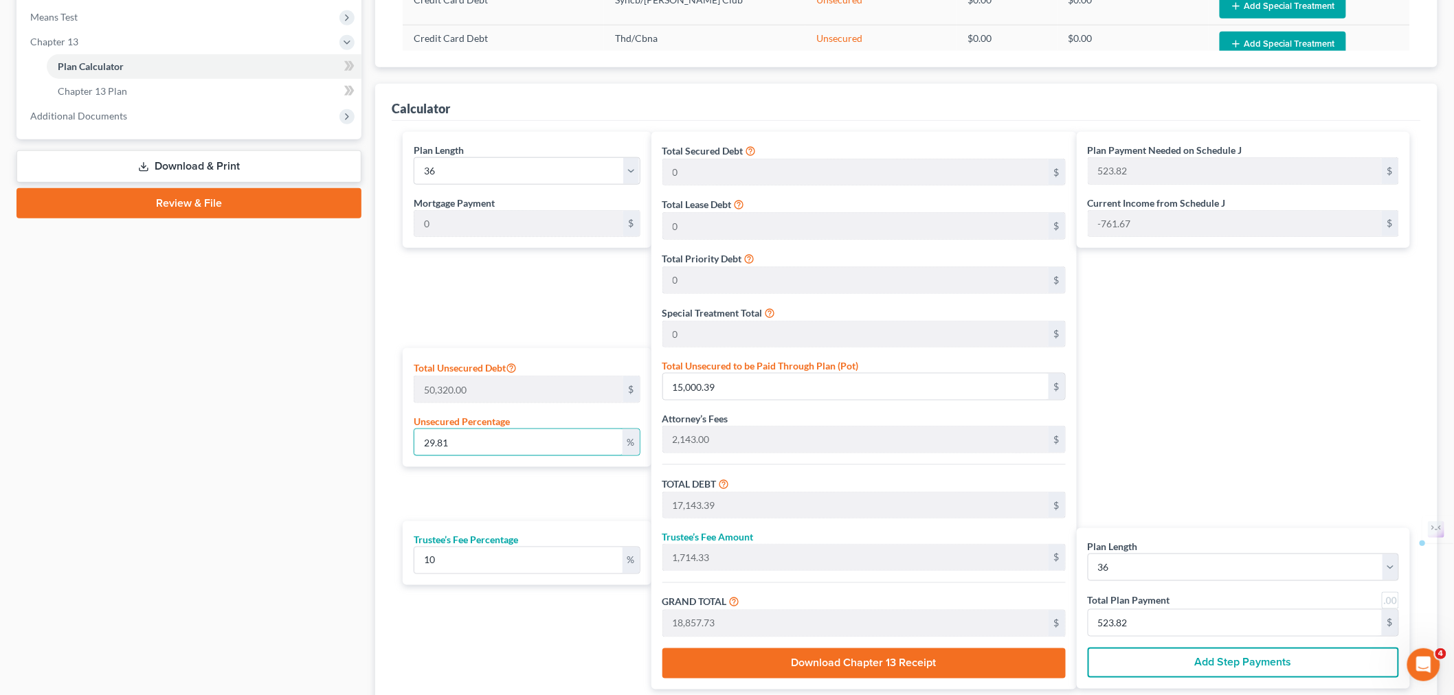
drag, startPoint x: 479, startPoint y: 445, endPoint x: 299, endPoint y: 463, distance: 181.0
click at [291, 457] on div "Petition Navigation Case Dashboard Payments Invoices Payments Payments Credit R…" at bounding box center [727, 174] width 1435 height 1152
type input "1"
type input "503.20"
type input "2,646.20"
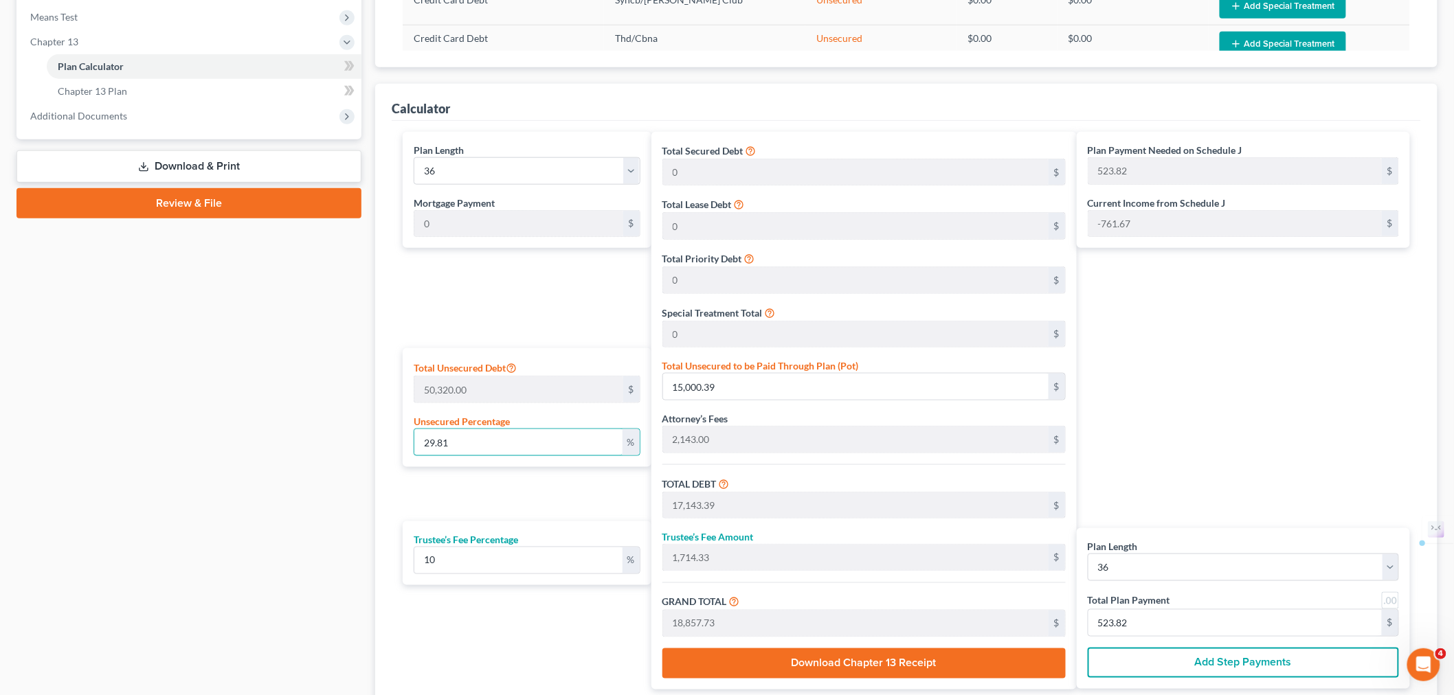
type input "264.62"
type input "2,910.81"
type input "80.85"
type input "10"
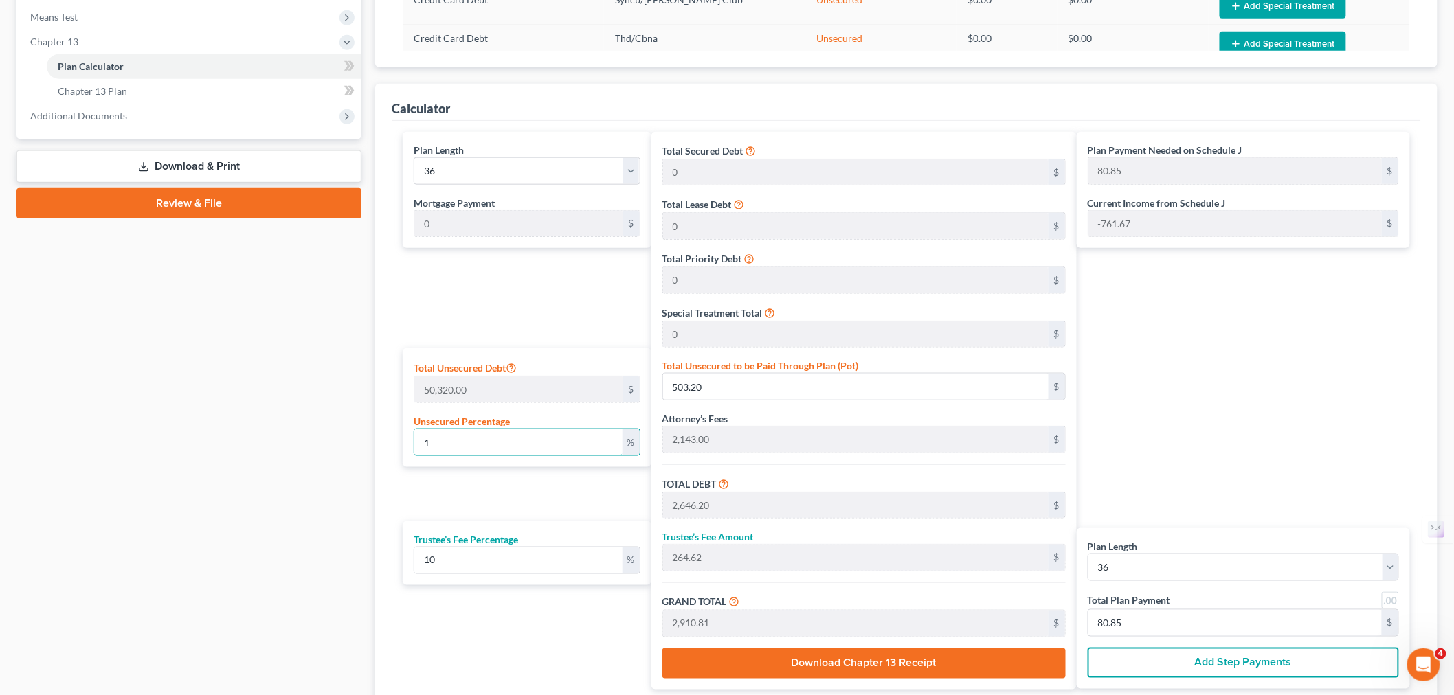
type input "5,032.00"
type input "7,175.00"
type input "717.50"
type input "7,892.50"
type input "219.23"
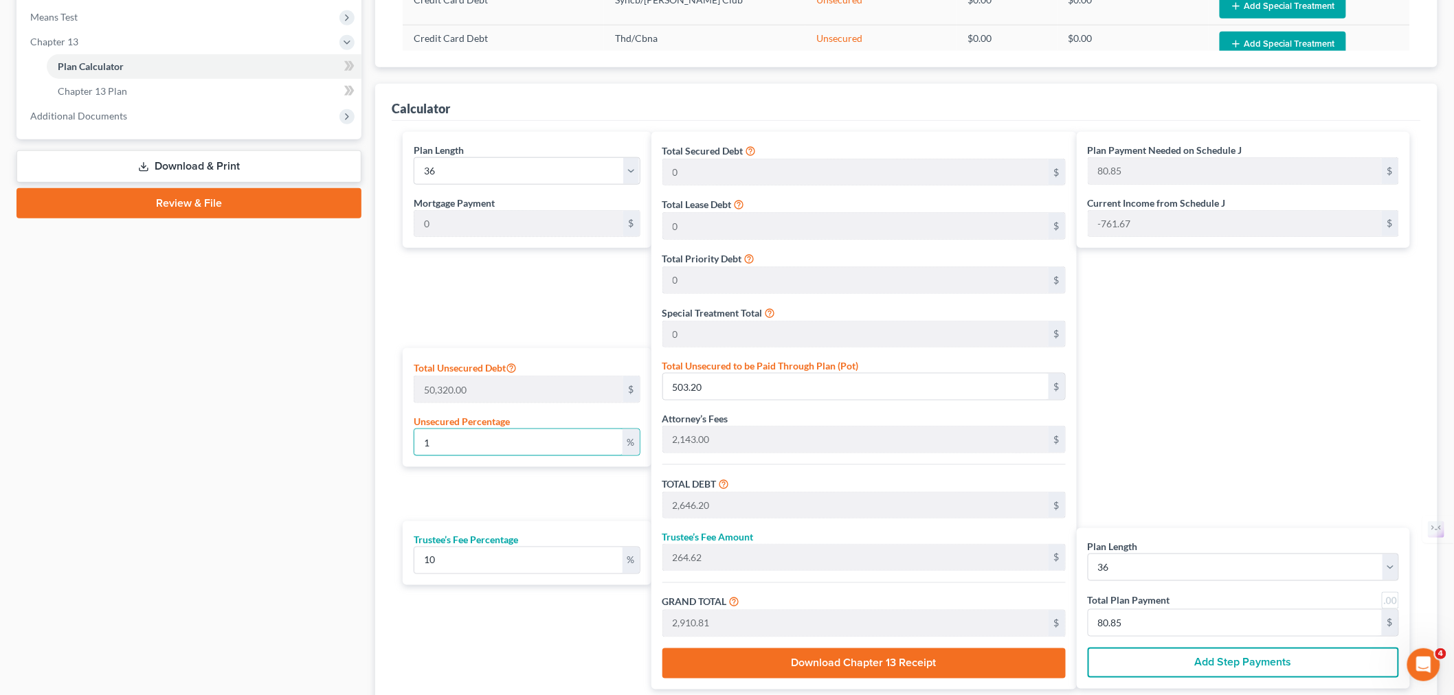
type input "219.23"
type input "100"
type input "50,320.00"
type input "52,463.00"
type input "5,246.30"
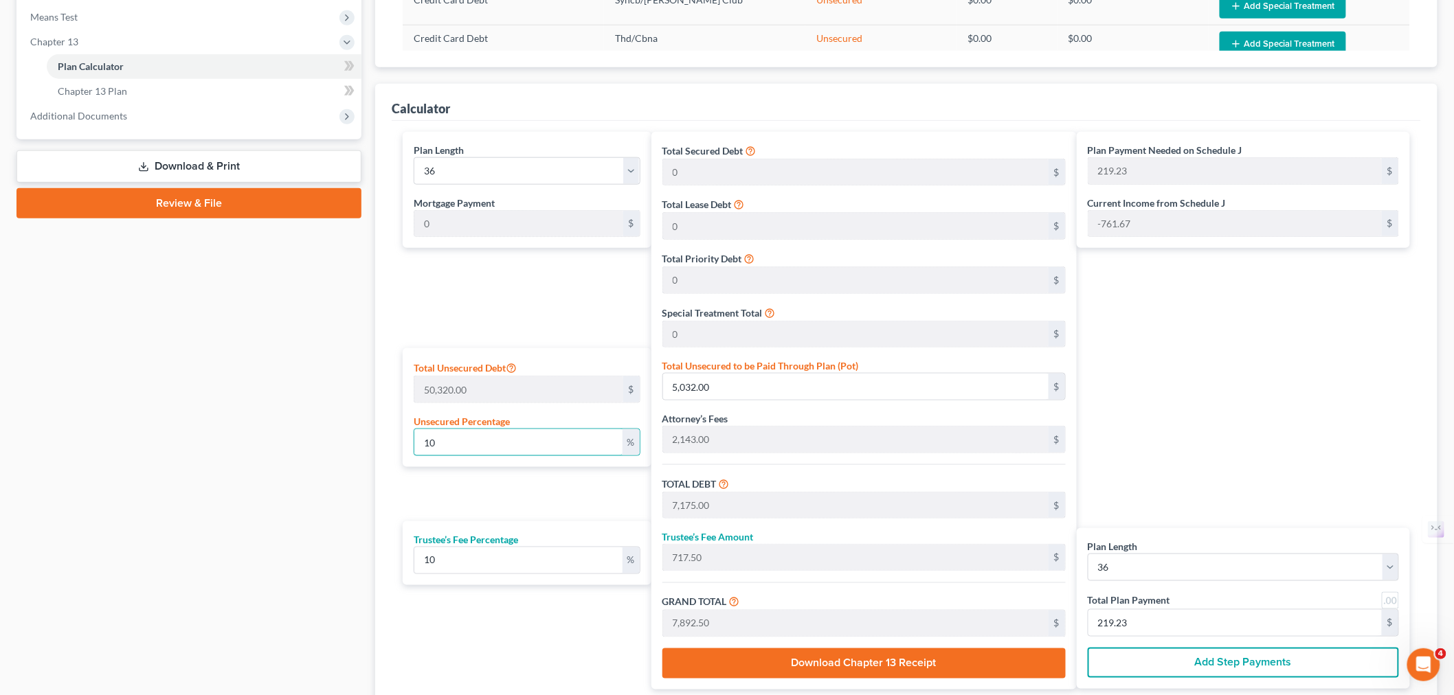
type input "57,709.30"
type input "1,603.03"
drag, startPoint x: 480, startPoint y: 436, endPoint x: 377, endPoint y: 452, distance: 104.4
click at [370, 444] on div "Plan Calculator Chapter 13 Plan Asset Table (Scroll down to review and add plan…" at bounding box center [906, 174] width 1076 height 1152
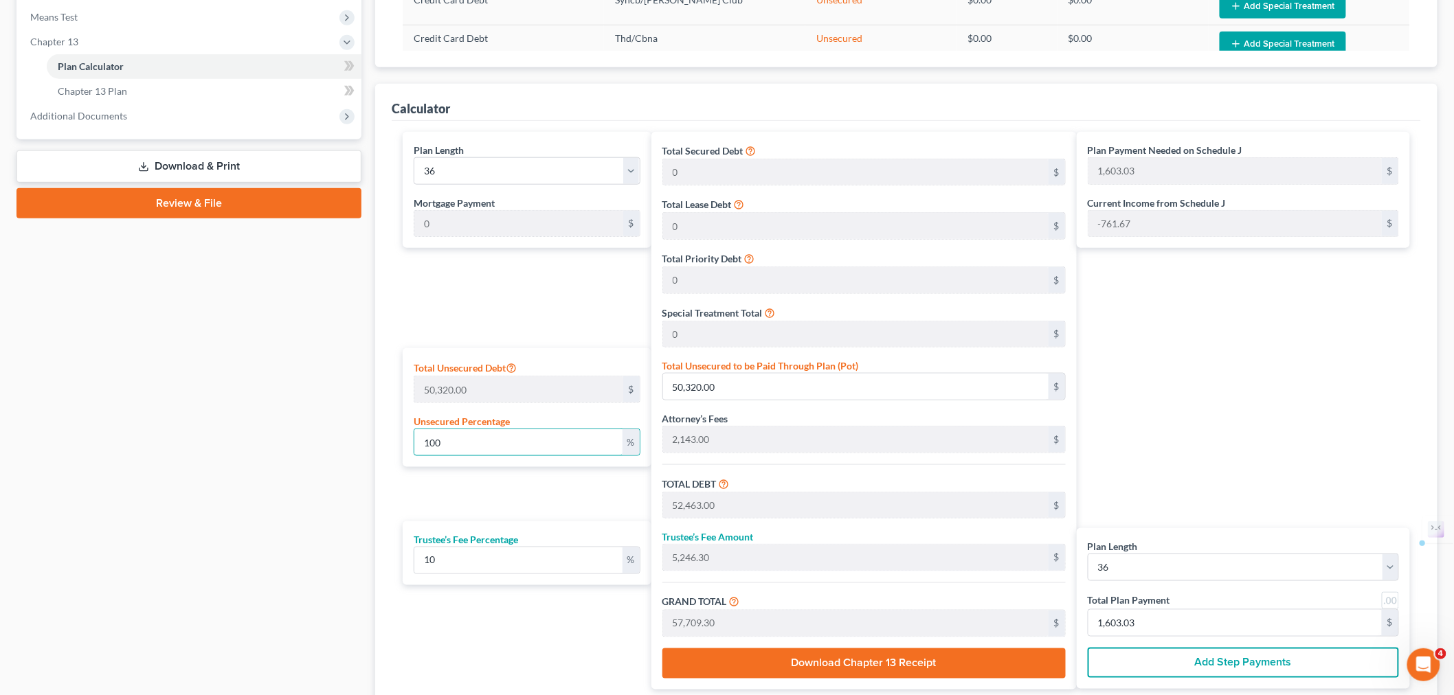
type input "2,143.00"
type input "214.30"
type input "2,357.30"
type input "65.48"
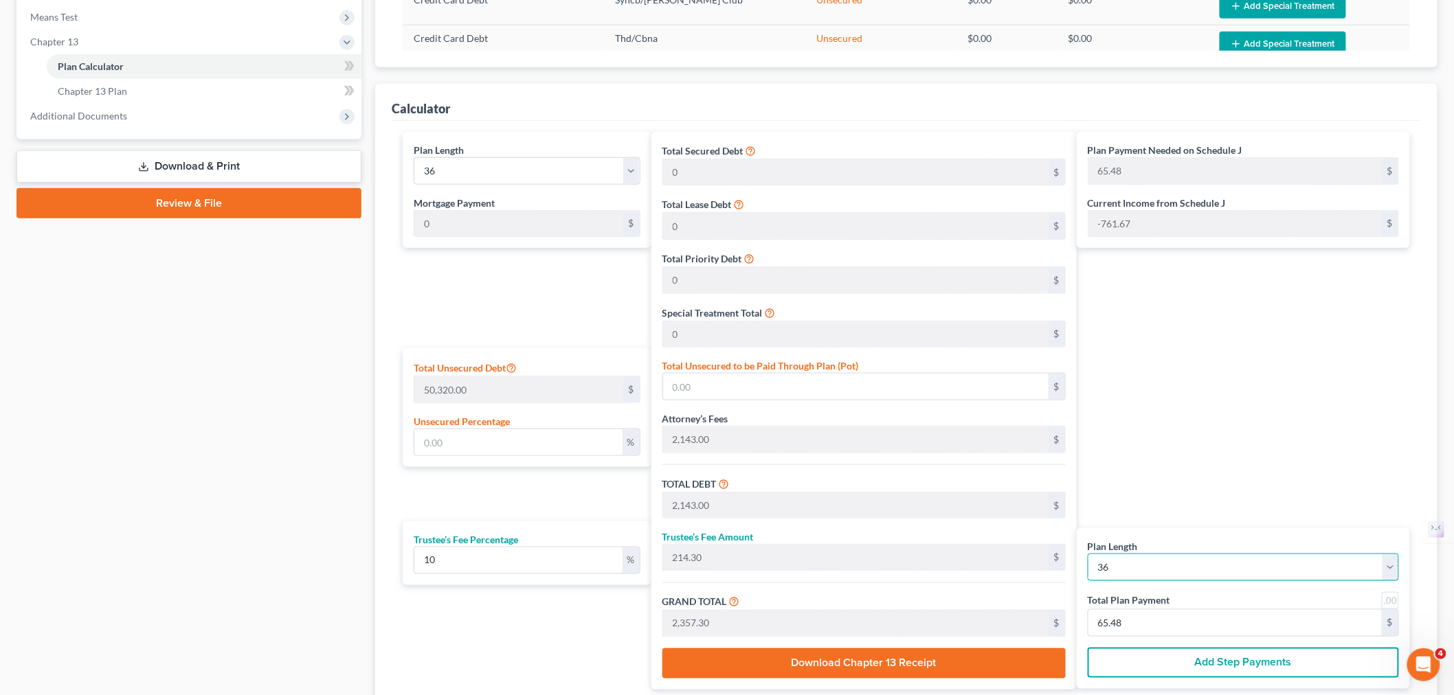
click at [1122, 567] on select "1 2 3 4 5 6 7 8 9 10 11 12 13 14 15 16 17 18 19 20 21 22 23 24 25 26 27 28 29 3…" at bounding box center [1243, 567] width 311 height 27
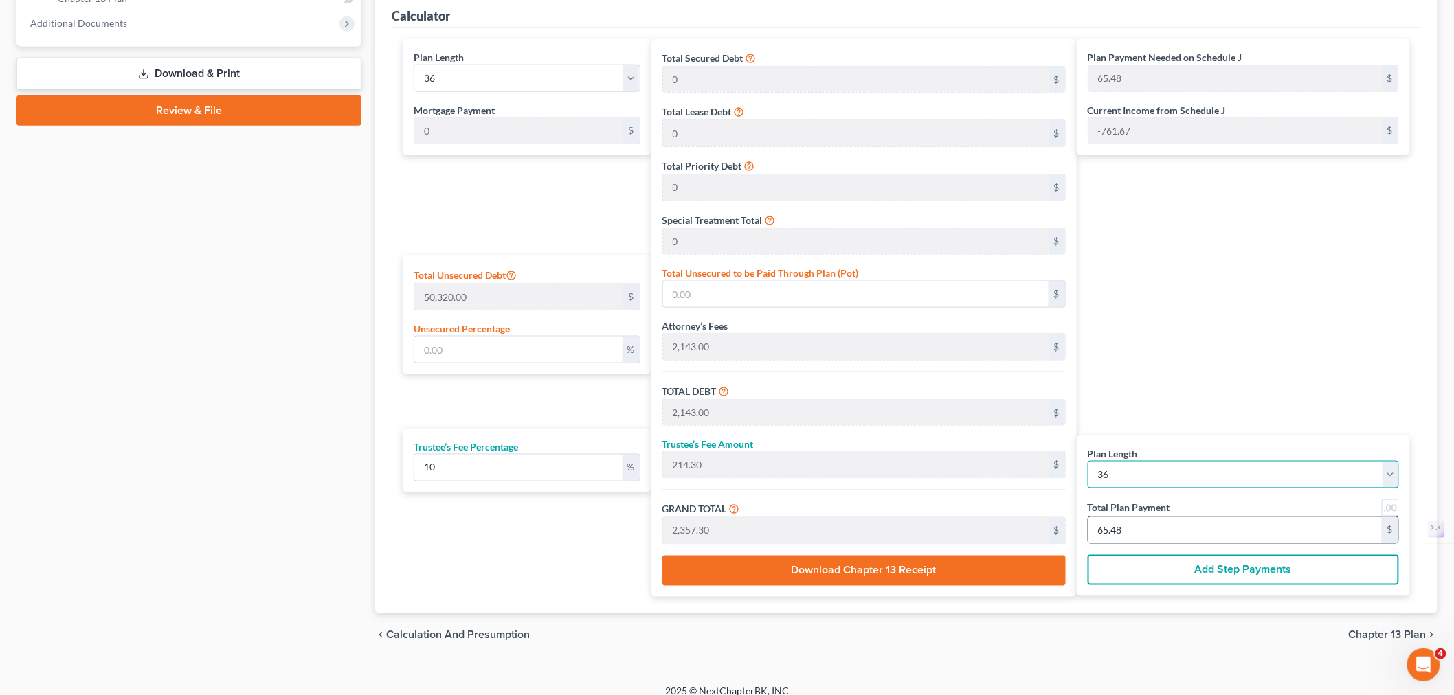
scroll to position [643, 0]
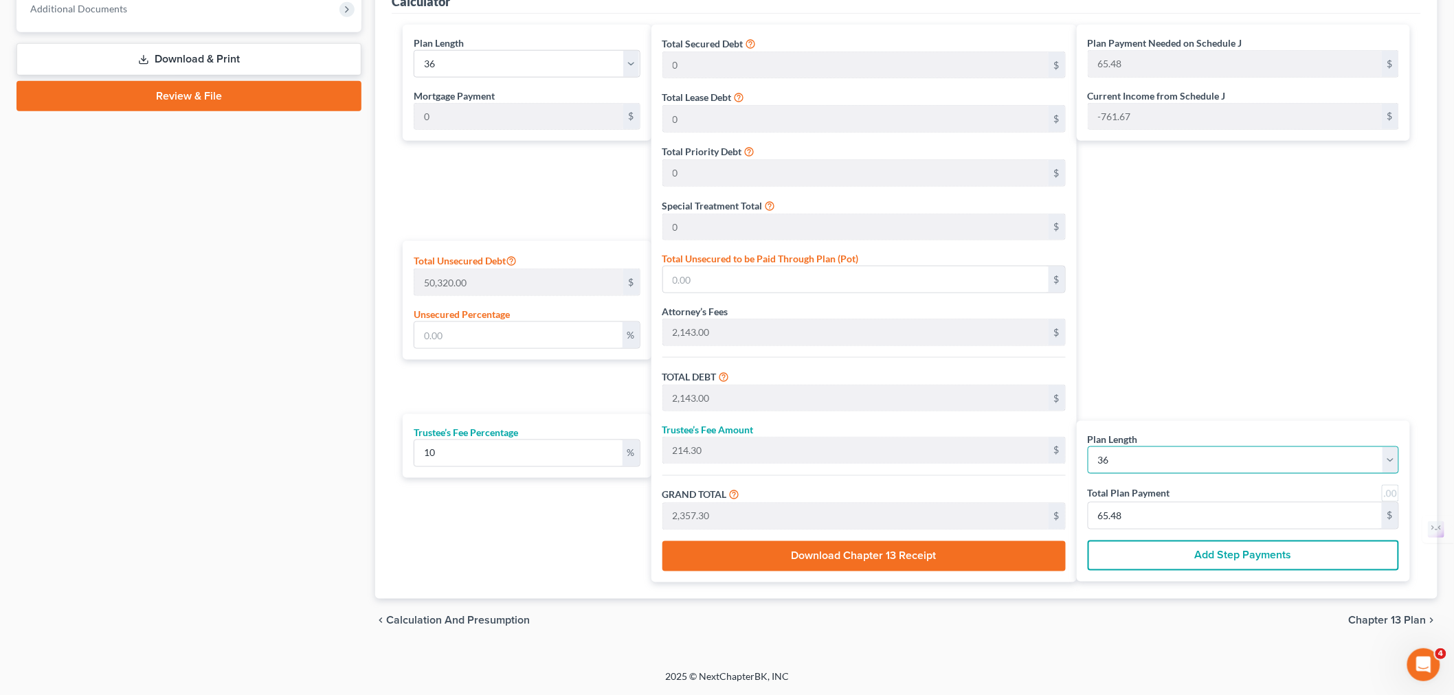
click at [1148, 461] on select "1 2 3 4 5 6 7 8 9 10 11 12 13 14 15 16 17 18 19 20 21 22 23 24 25 26 27 28 29 3…" at bounding box center [1243, 460] width 311 height 27
select select "59"
click at [1088, 447] on select "1 2 3 4 5 6 7 8 9 10 11 12 13 14 15 16 17 18 19 20 21 22 23 24 25 26 27 28 29 3…" at bounding box center [1243, 460] width 311 height 27
select select "59"
type input "39.28"
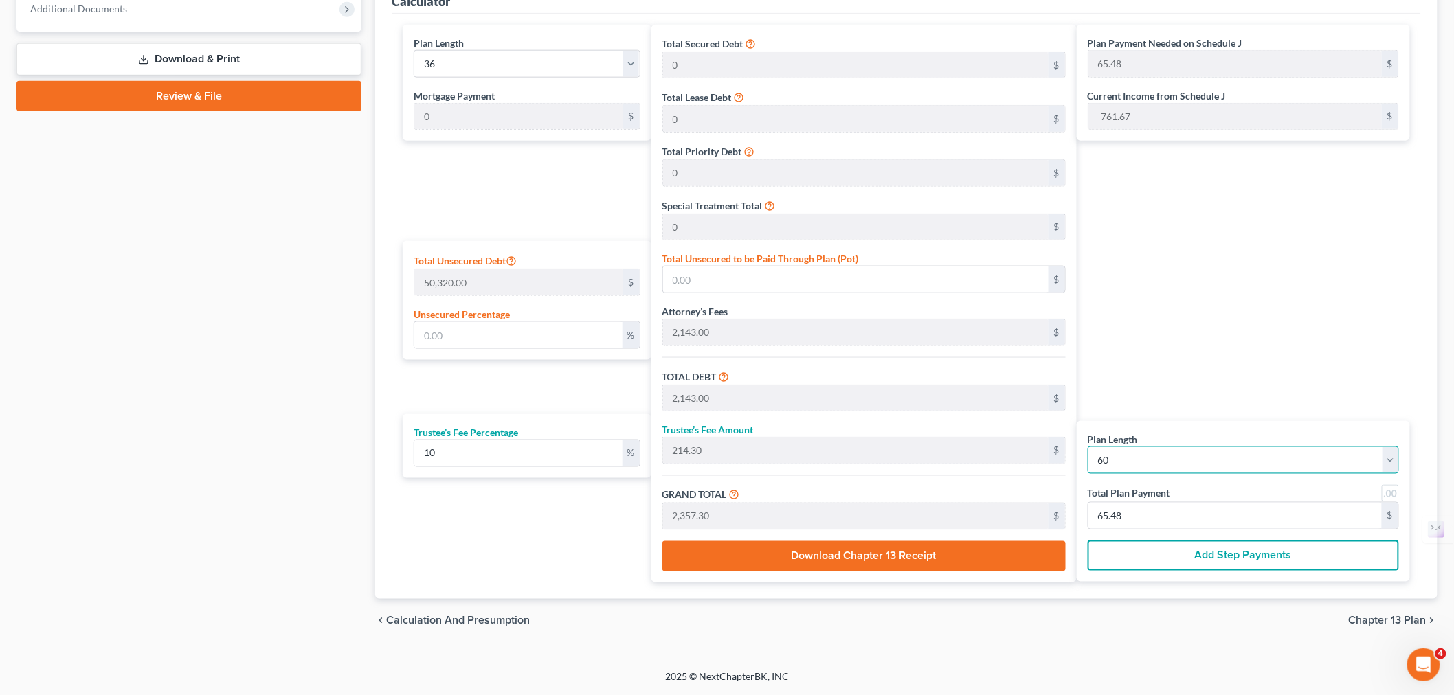
type input "39.28"
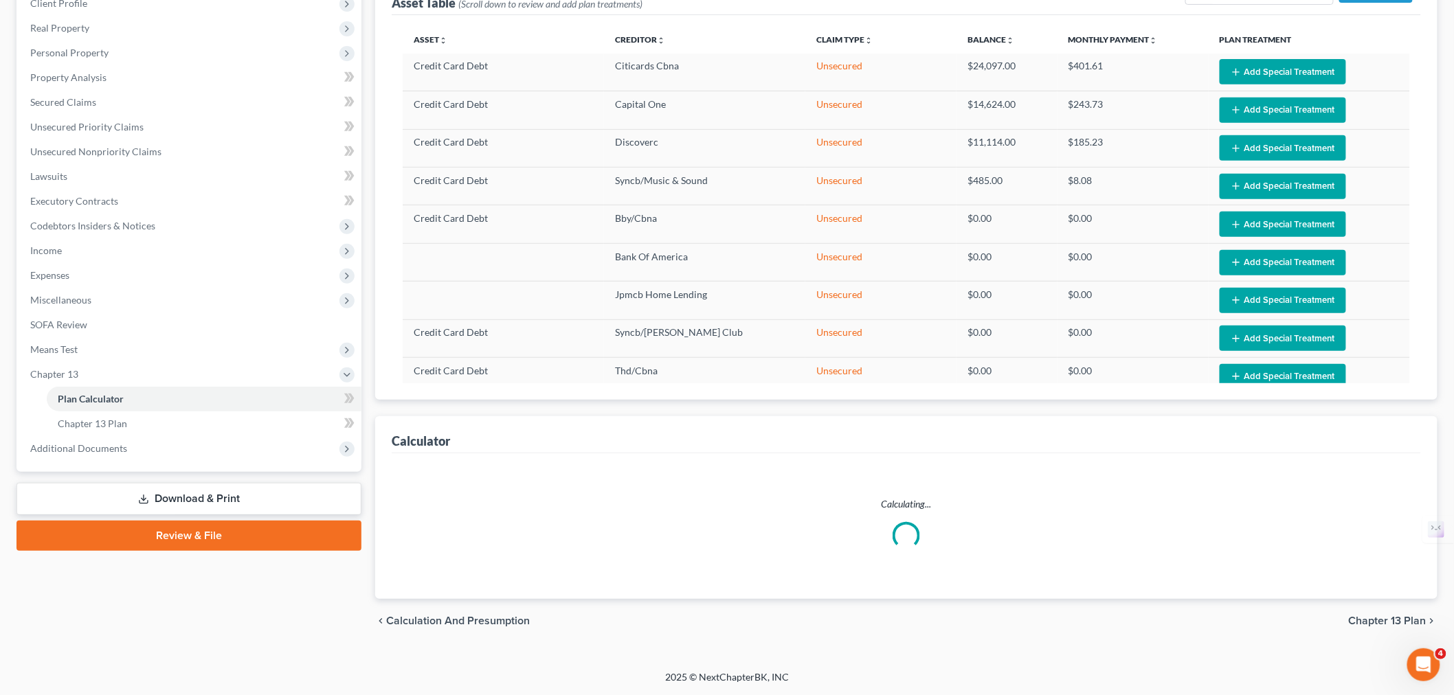
scroll to position [201, 0]
select select "59"
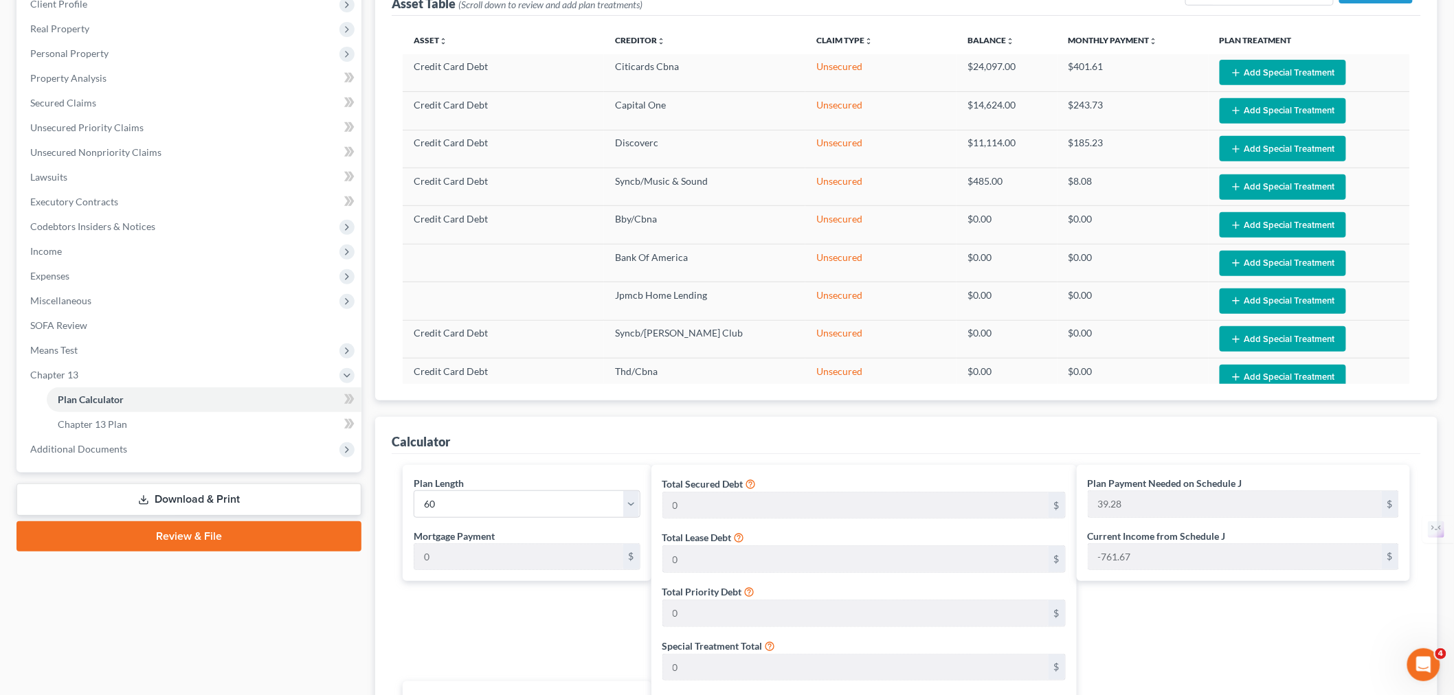
scroll to position [643, 0]
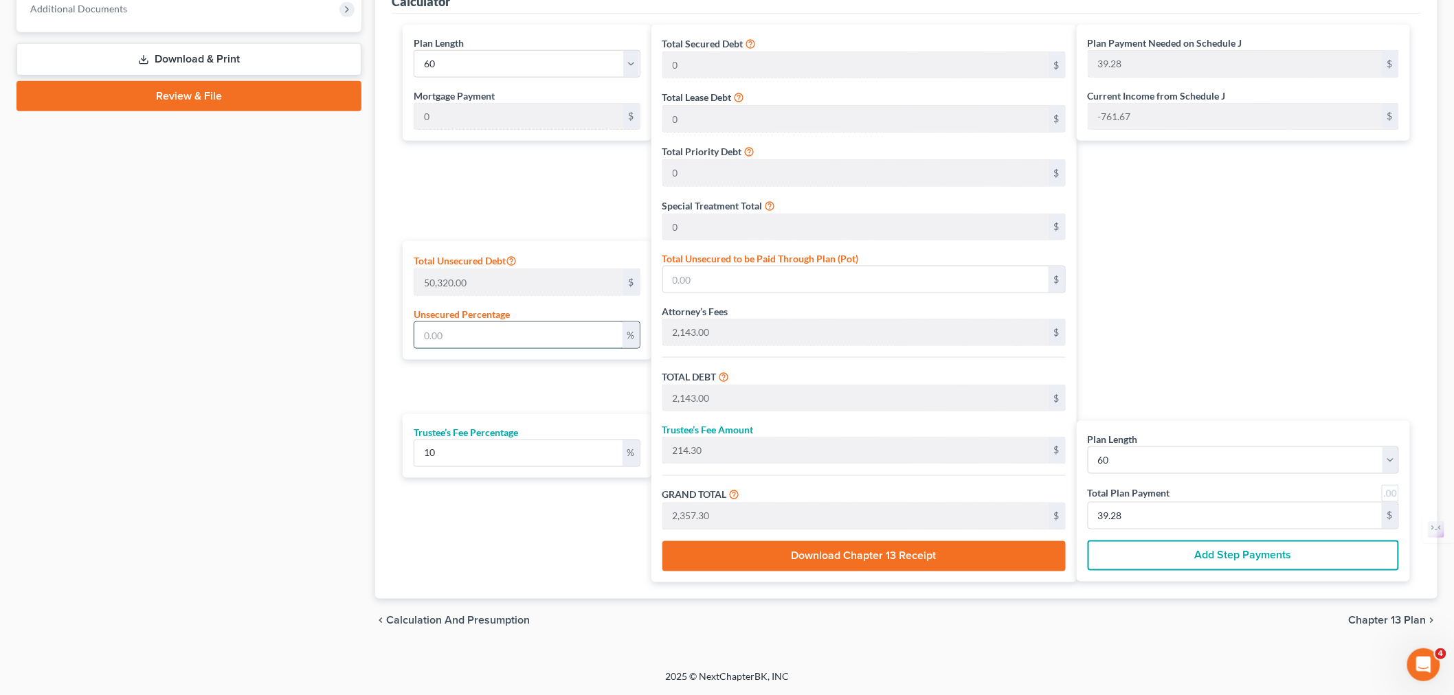
click at [467, 333] on input "text" at bounding box center [518, 335] width 208 height 26
type input "1"
type input "503.20"
type input "2,646.20"
type input "264.62"
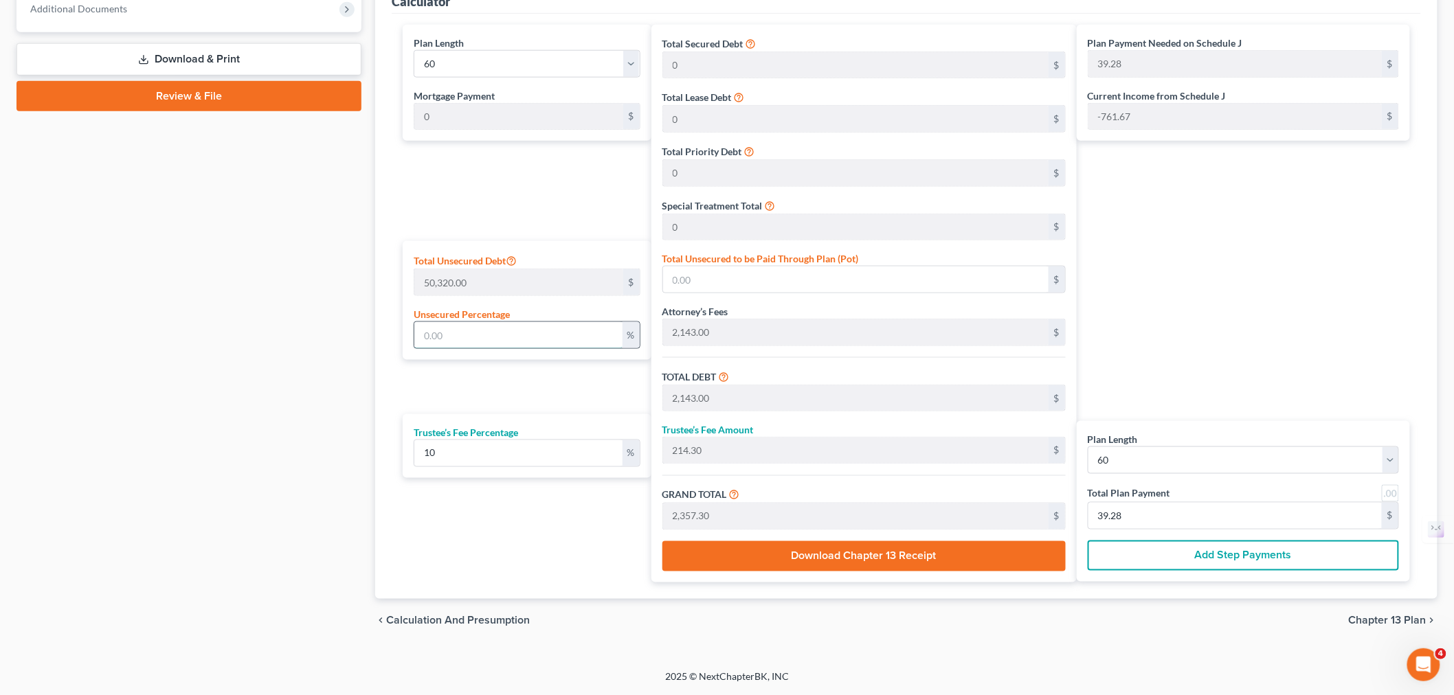
type input "2,910.81"
type input "48.51"
type input "10"
type input "5,032.00"
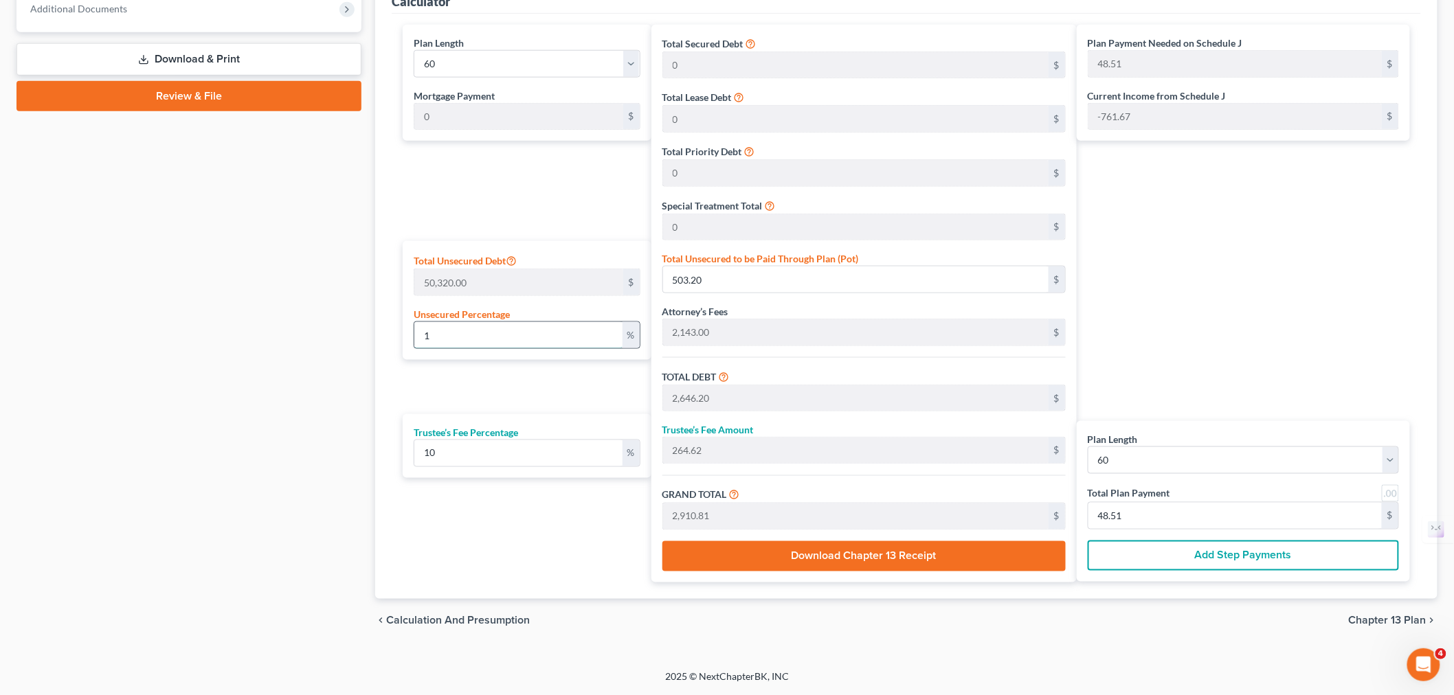
type input "7,175.00"
type input "717.50"
type input "7,892.50"
type input "131.54"
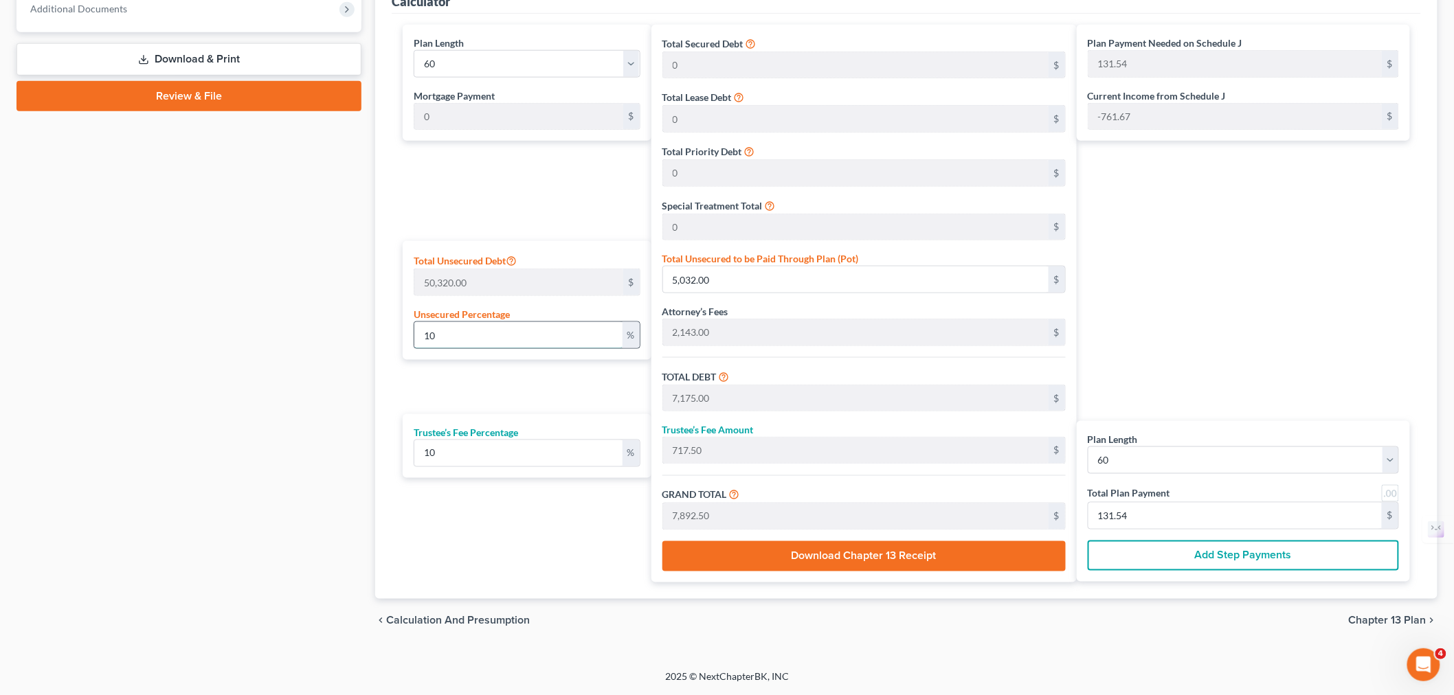
type input "100"
type input "50,320.00"
type input "52,463.00"
type input "5,246.30"
type input "57,709.30"
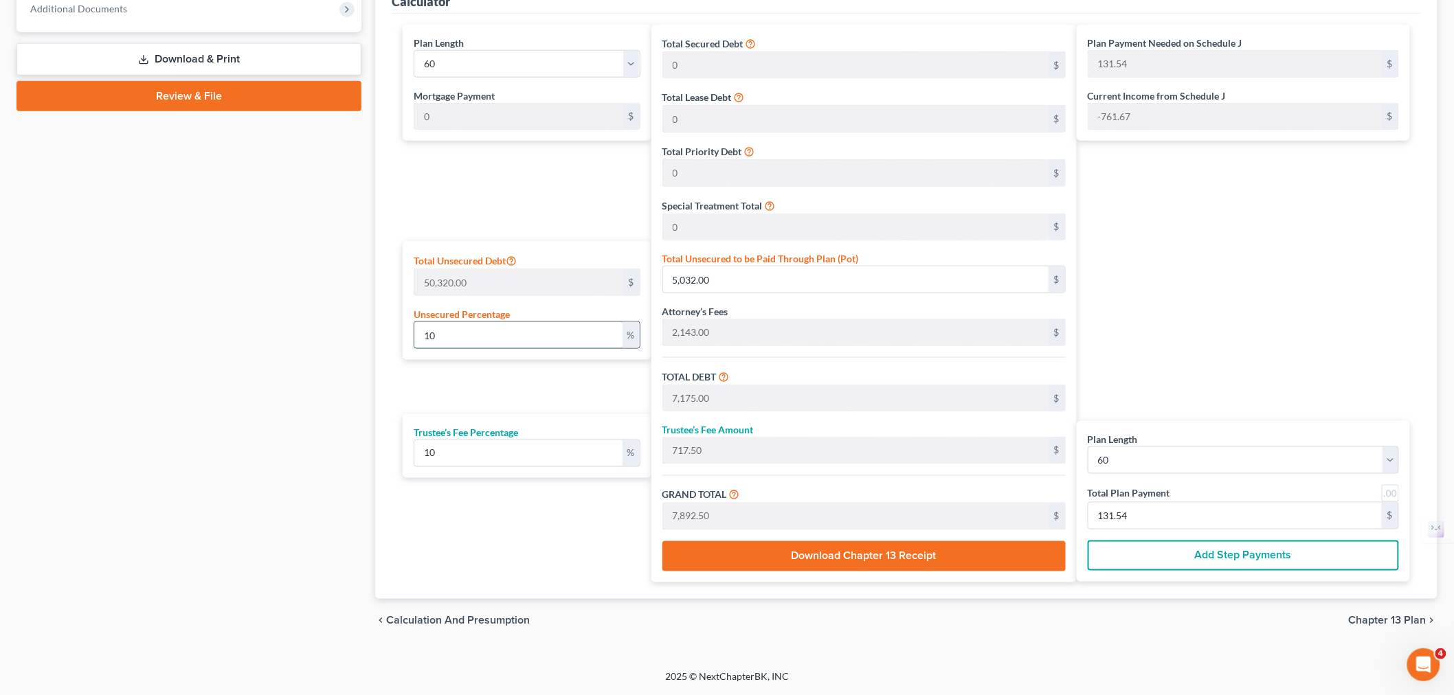
type input "961.82"
type input "100"
click at [236, 360] on div "Case Dashboard Payments Invoices Payments Payments Credit Report Client Profile" at bounding box center [189, 67] width 359 height 1152
click at [1220, 385] on div "Plan Payment Needed on Schedule J 961.82 $ Current Income from Schedule J -761.…" at bounding box center [1247, 304] width 340 height 558
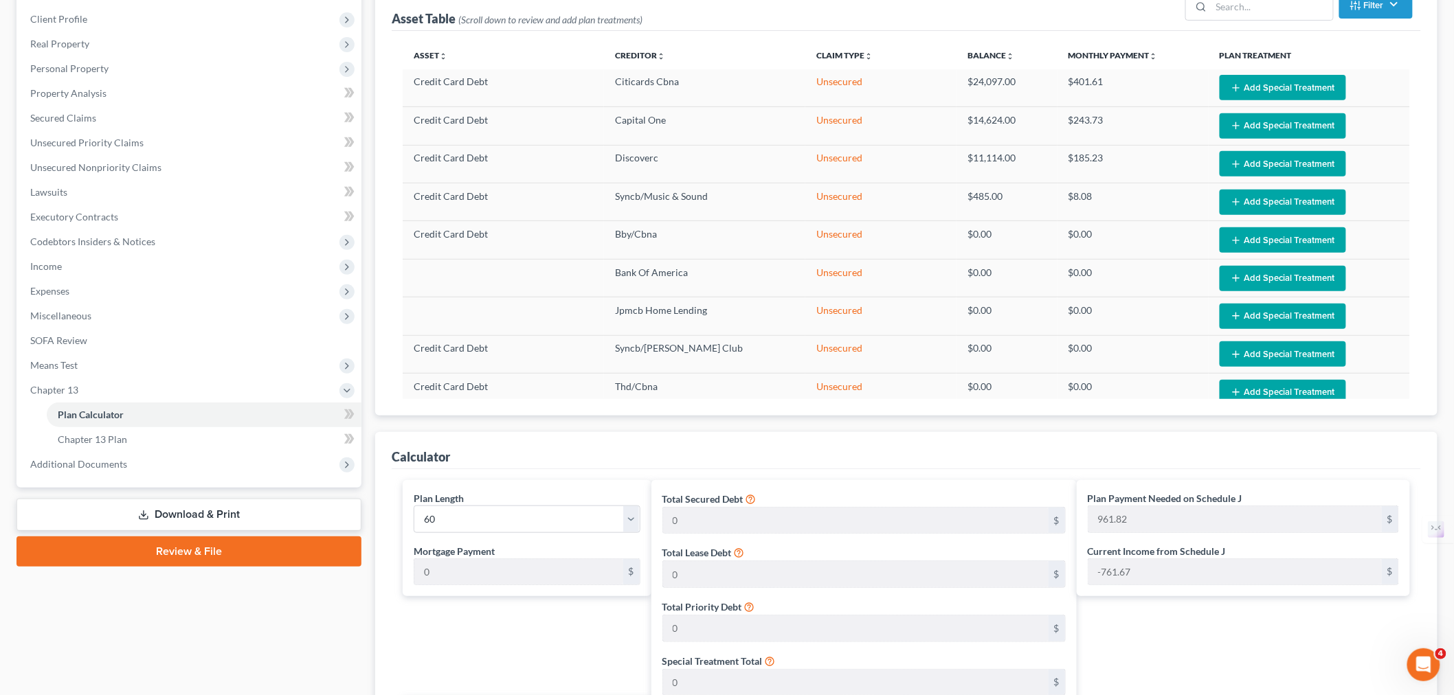
scroll to position [0, 0]
